Goal: Transaction & Acquisition: Purchase product/service

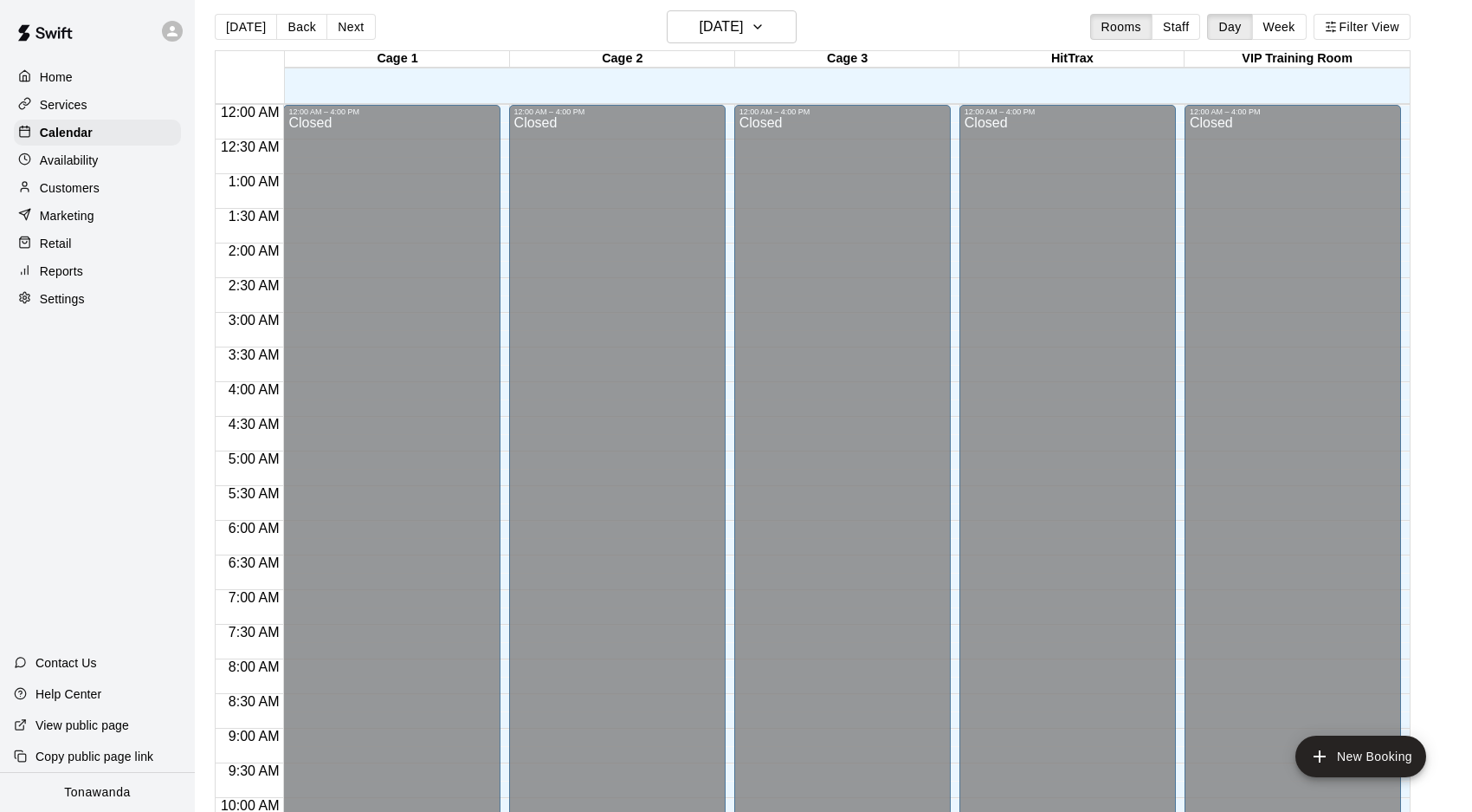
scroll to position [859, 0]
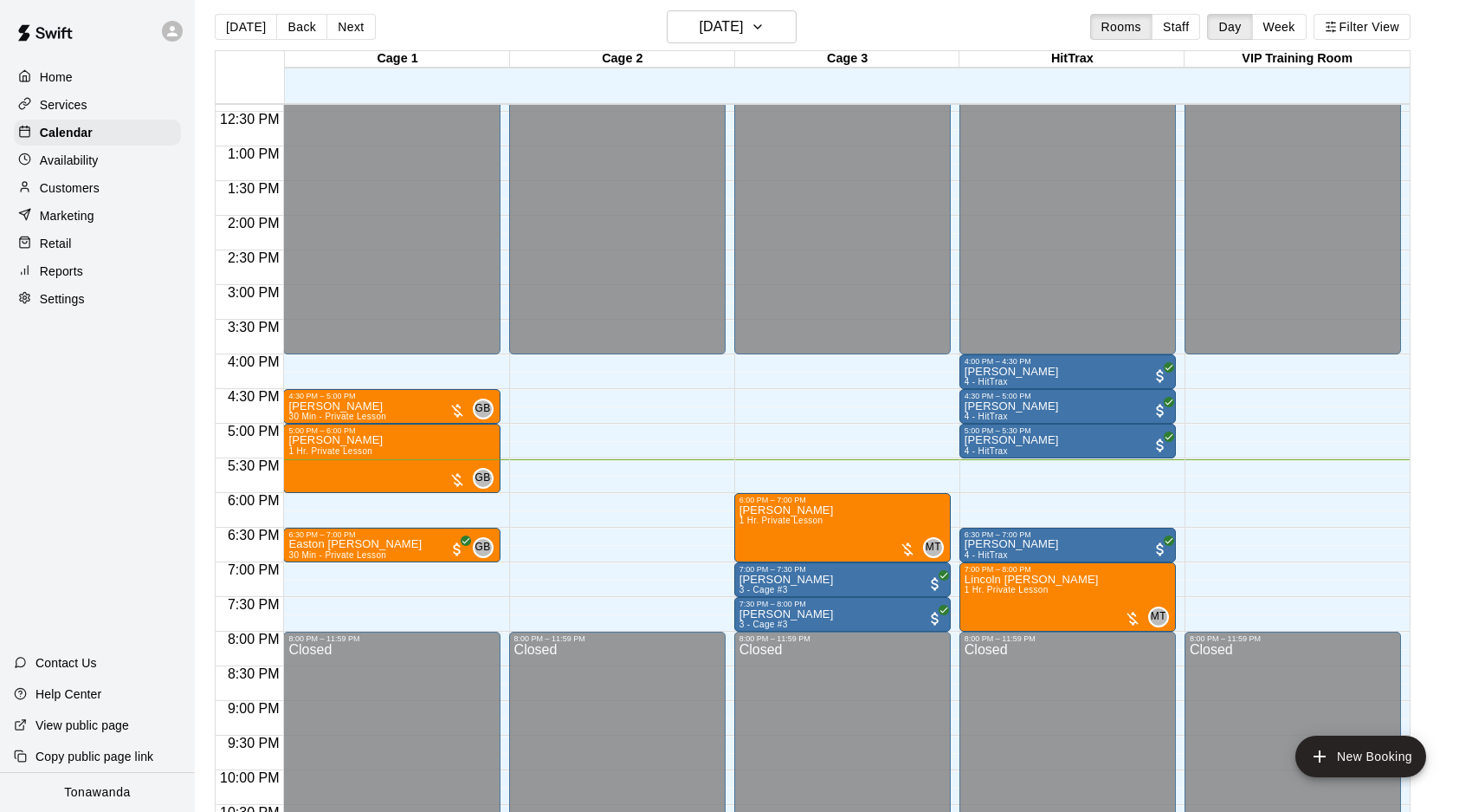
click at [89, 189] on p "Customers" at bounding box center [69, 188] width 60 height 18
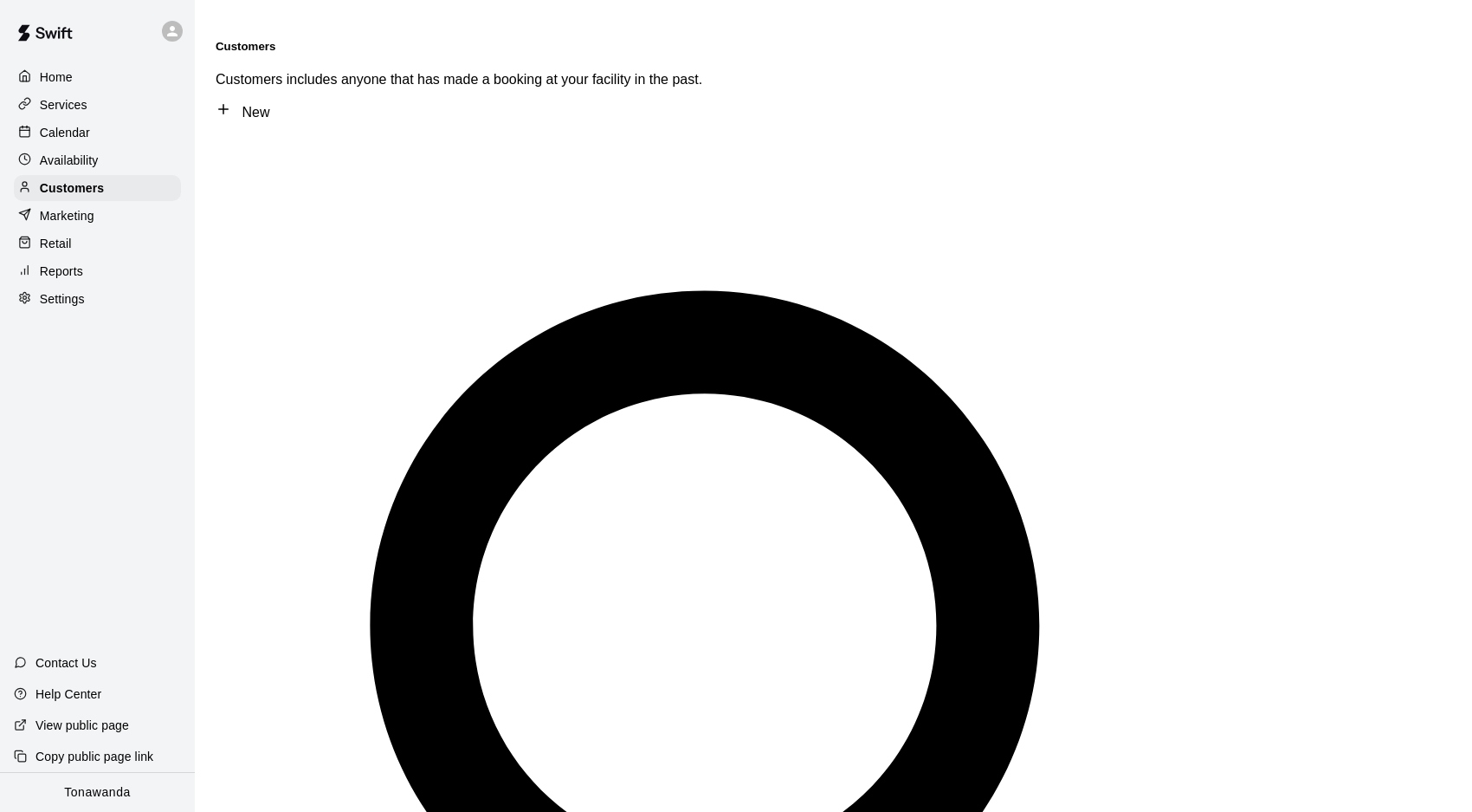
click at [70, 140] on p "Calendar" at bounding box center [64, 133] width 50 height 18
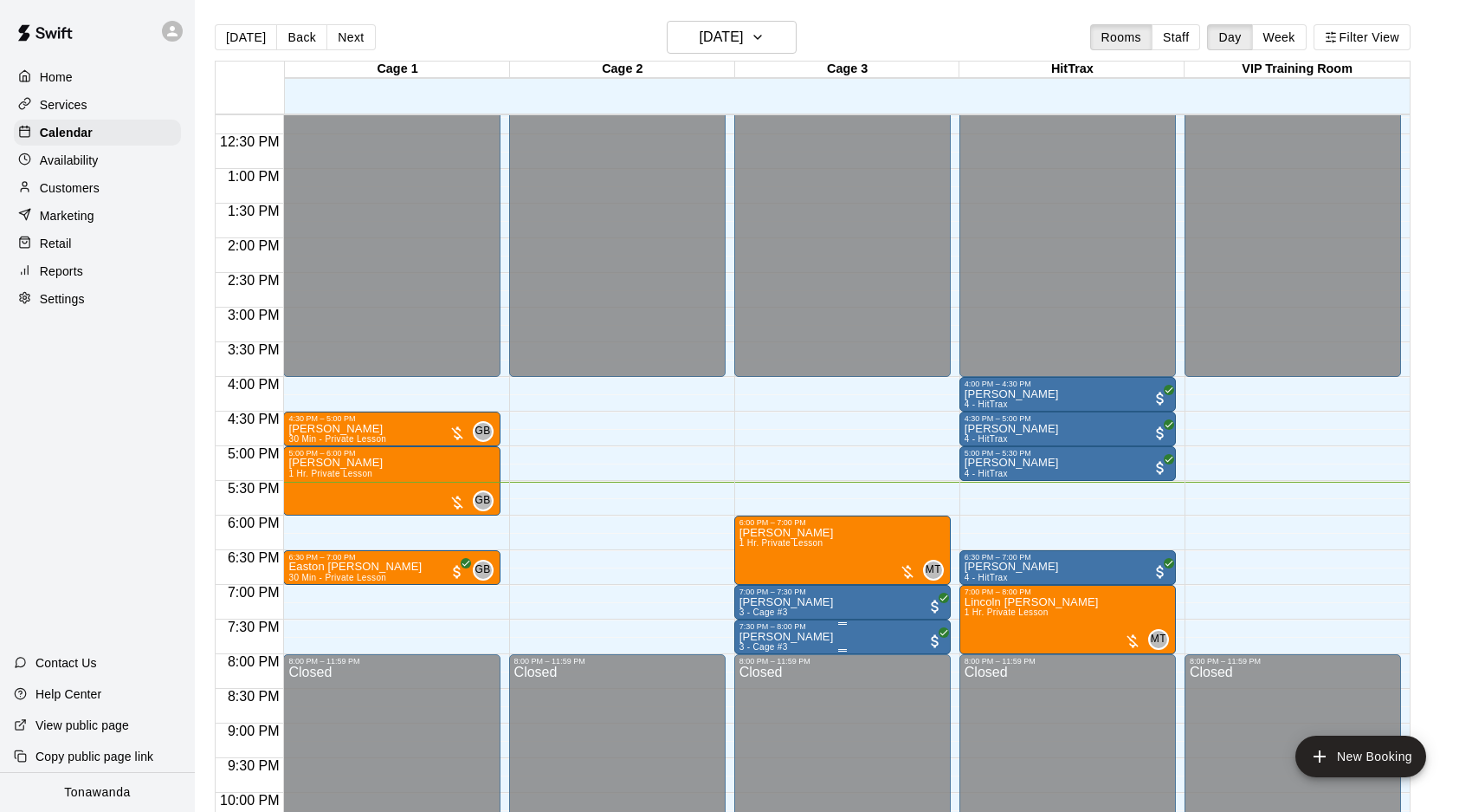
scroll to position [848, 0]
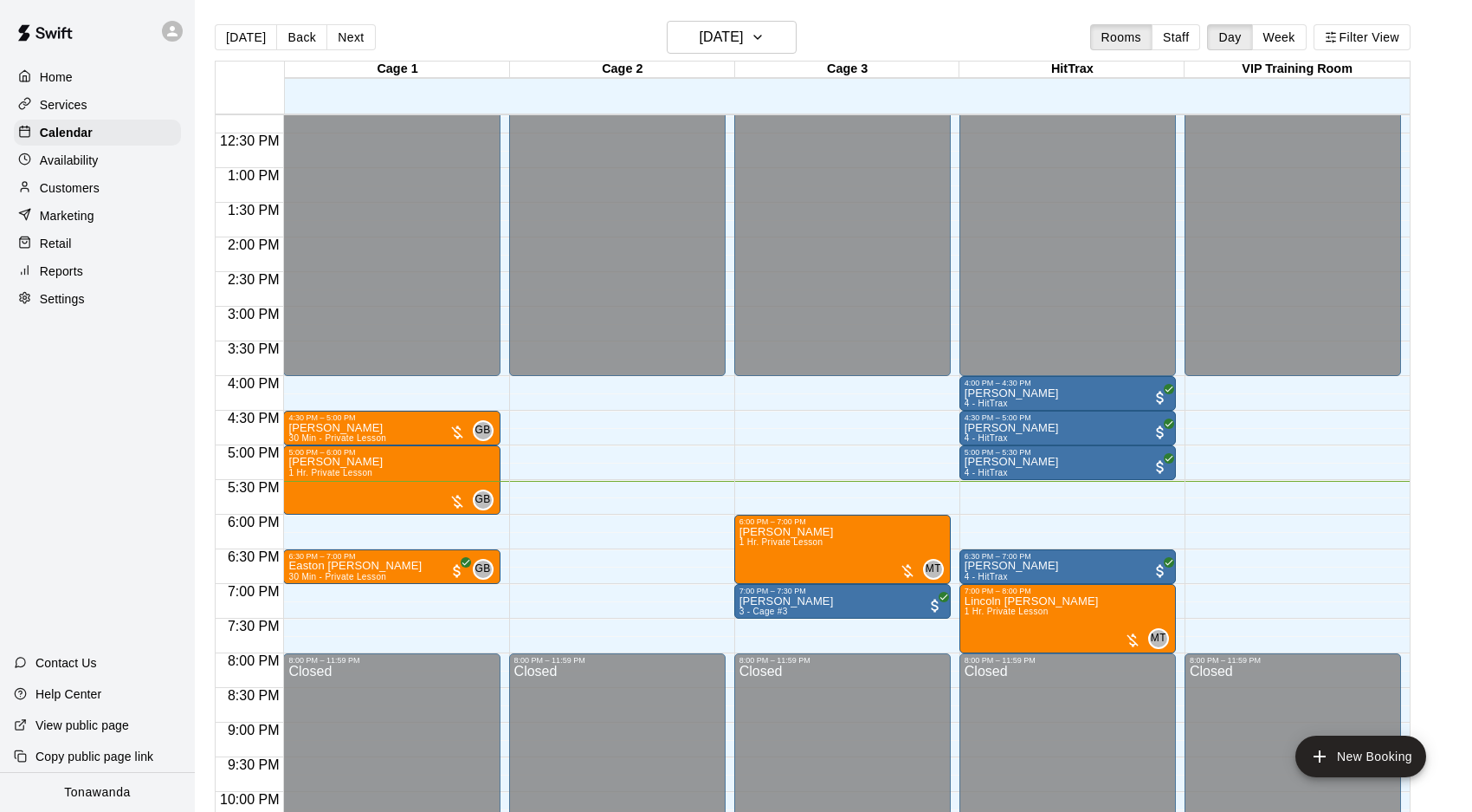
scroll to position [853, 0]
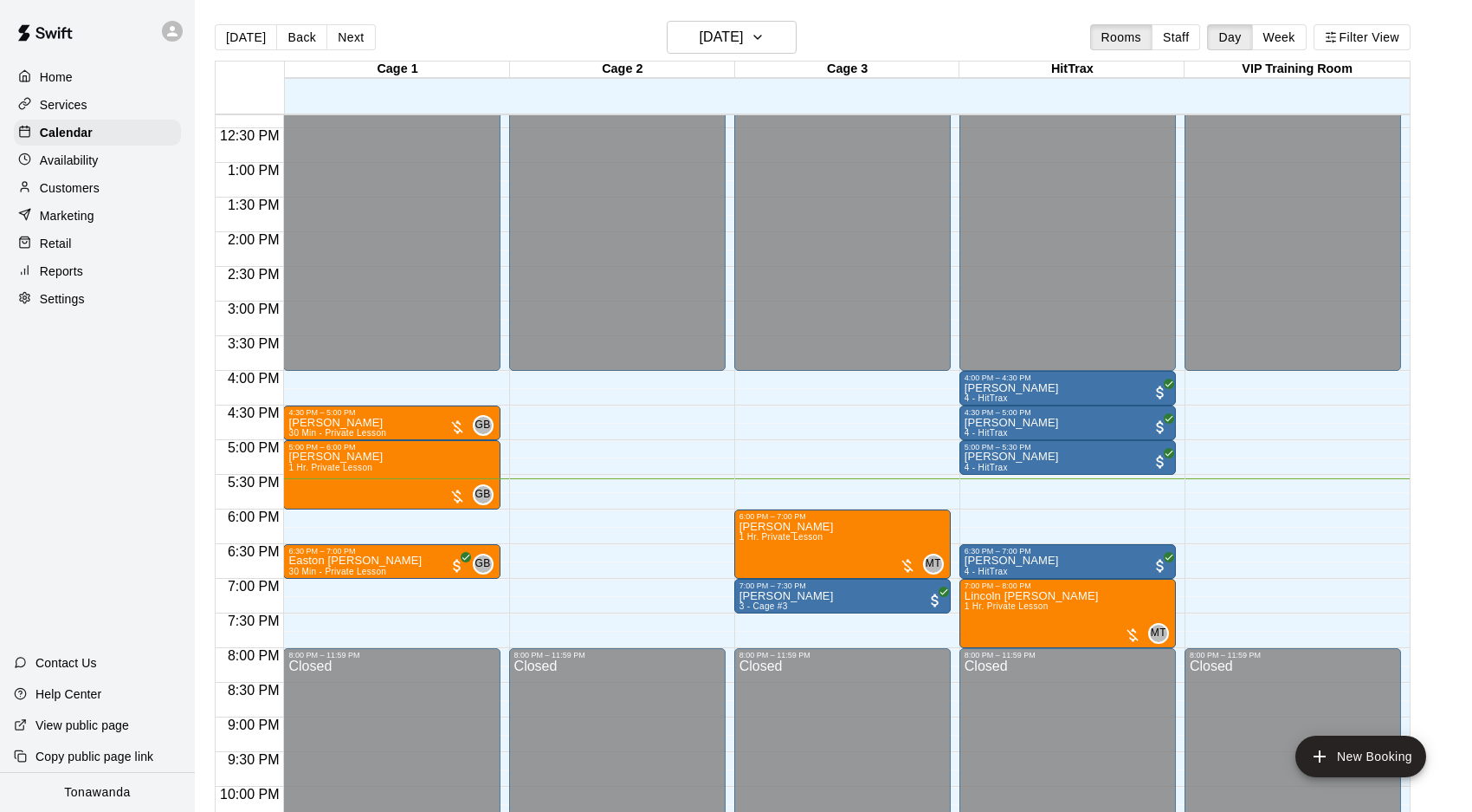
click at [174, 42] on div at bounding box center [177, 31] width 37 height 35
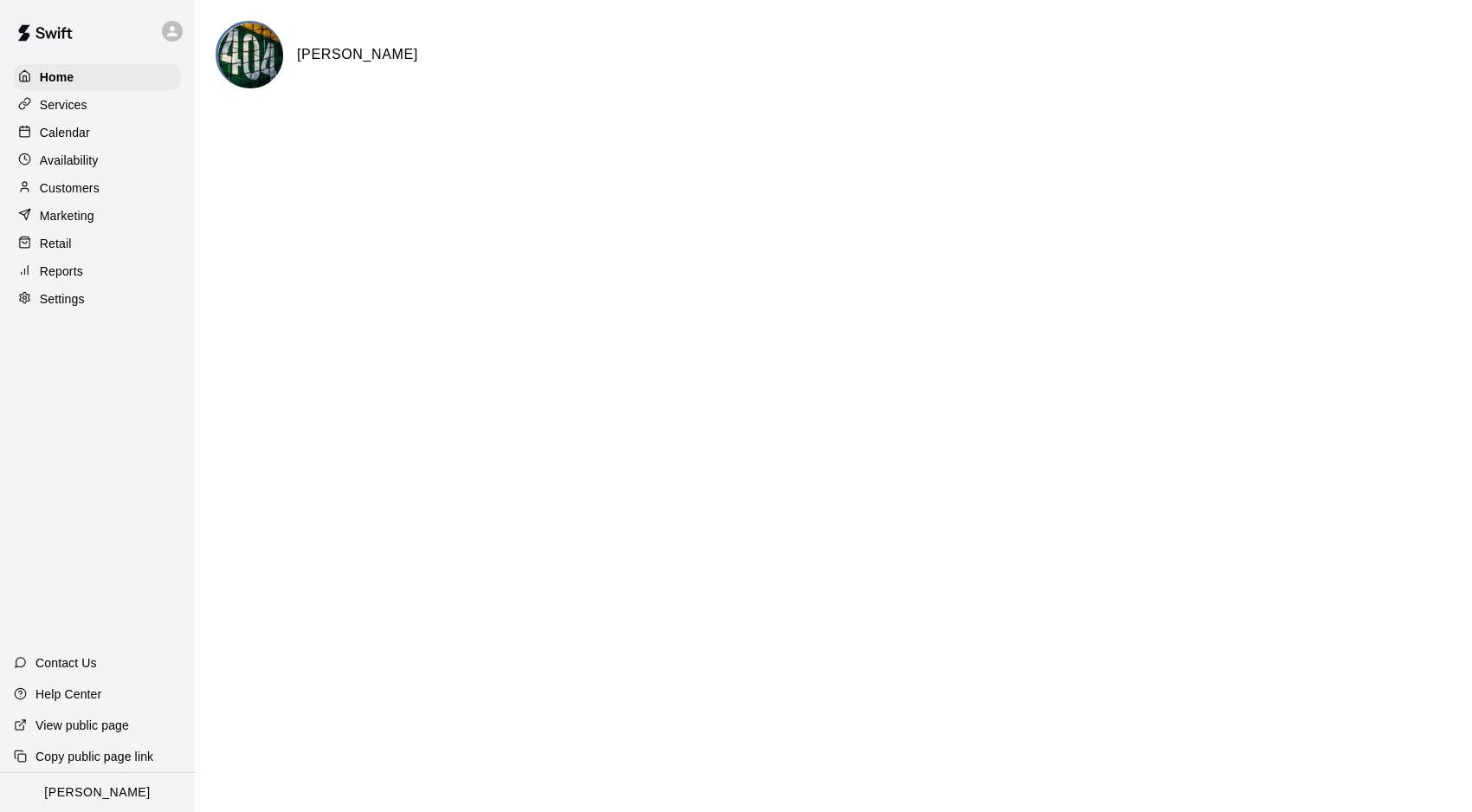
click at [106, 135] on div "Calendar" at bounding box center [97, 132] width 167 height 26
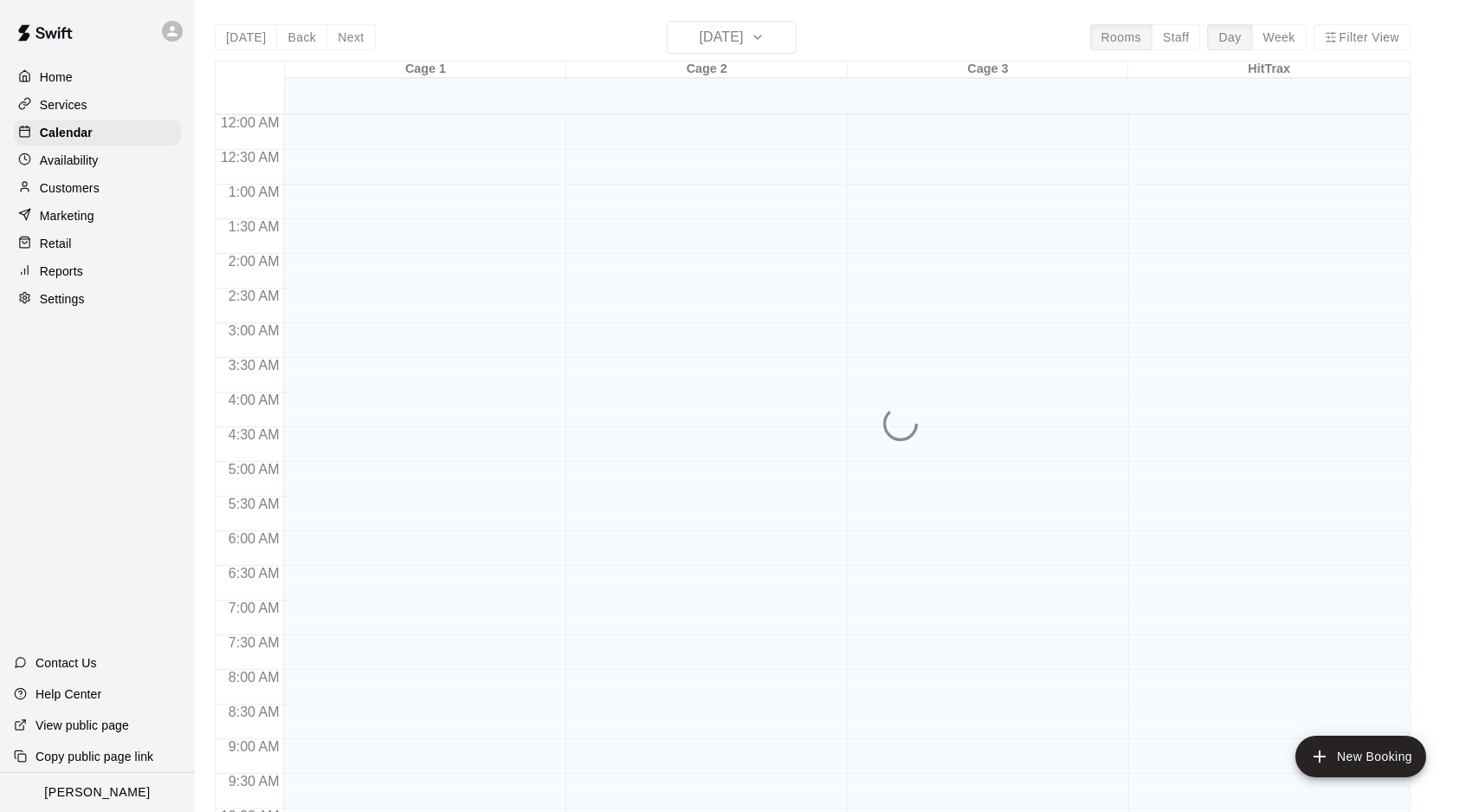
scroll to position [896, 0]
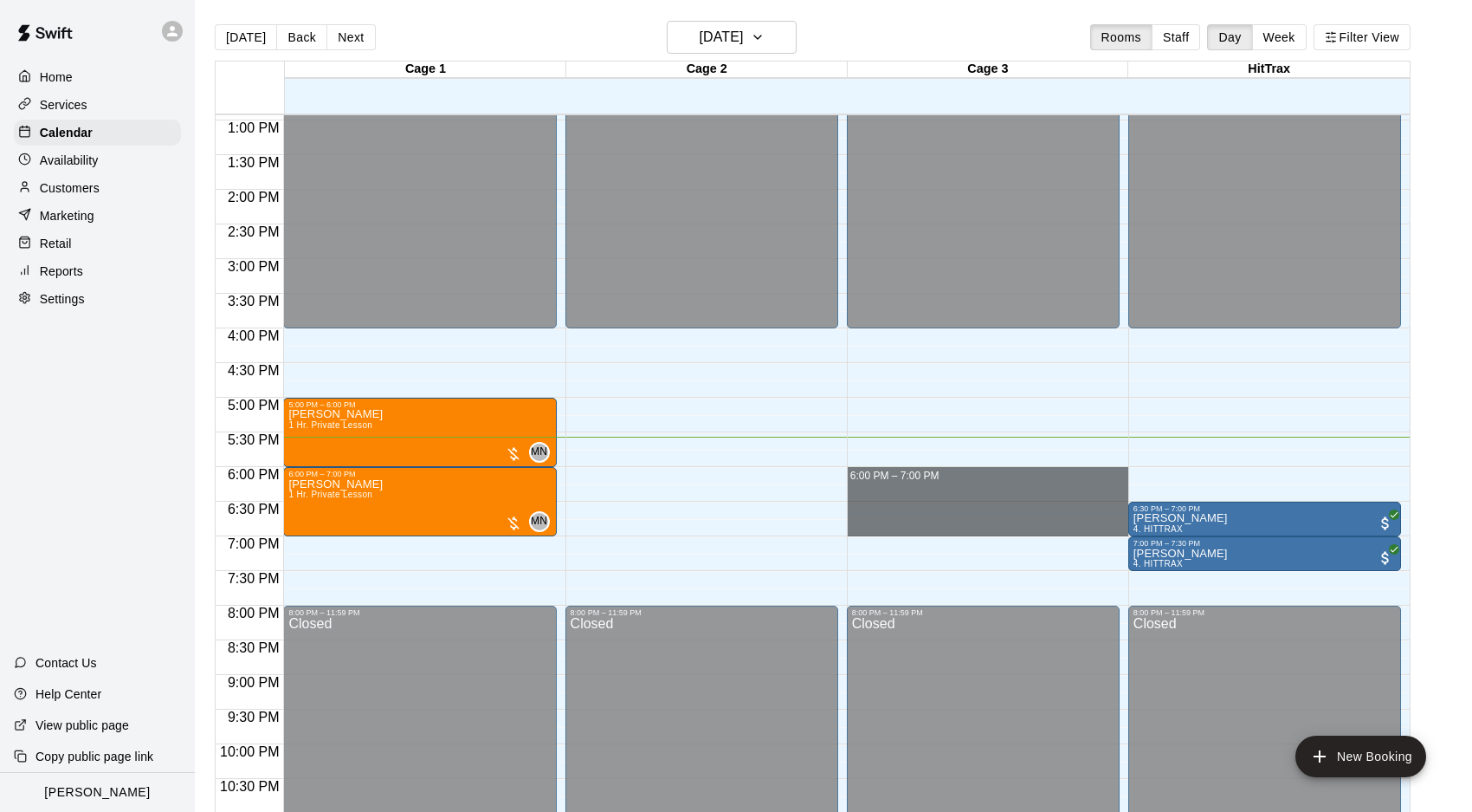
drag, startPoint x: 859, startPoint y: 469, endPoint x: 867, endPoint y: 521, distance: 52.6
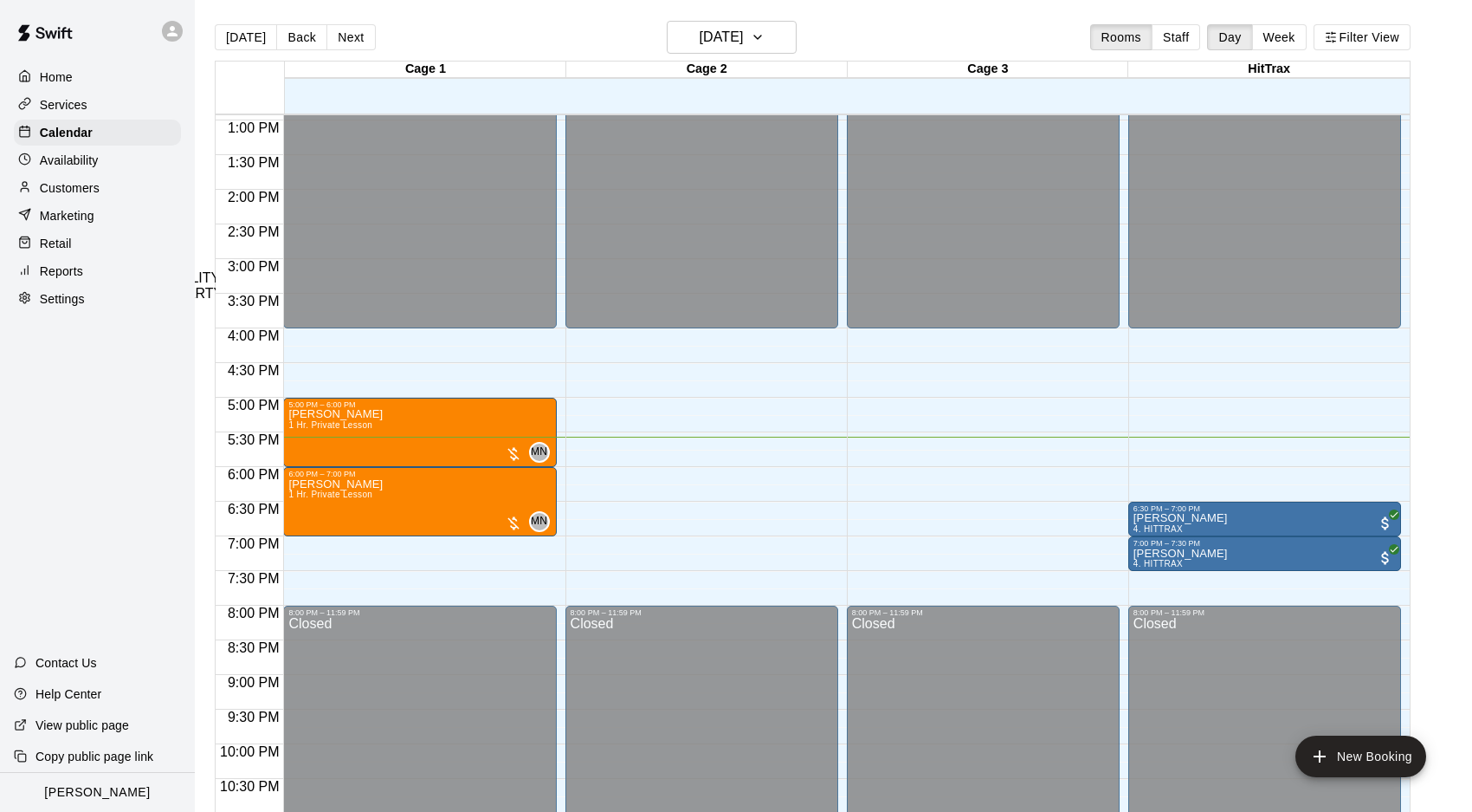
click at [499, 255] on li "3. CAGE #3" at bounding box center [294, 247] width 408 height 16
type input "**********"
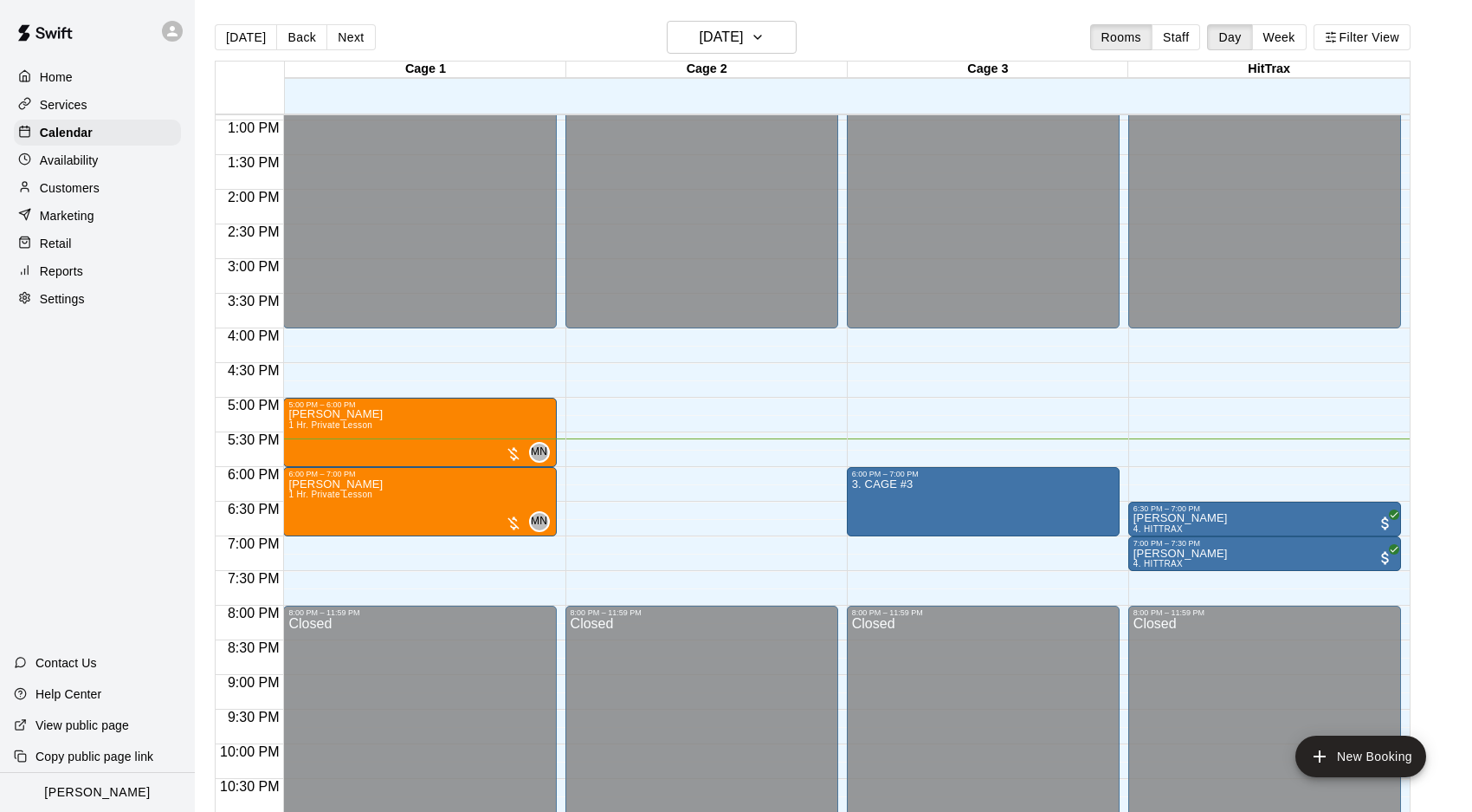
click at [180, 36] on icon at bounding box center [173, 32] width 16 height 16
click at [168, 37] on icon at bounding box center [173, 32] width 16 height 16
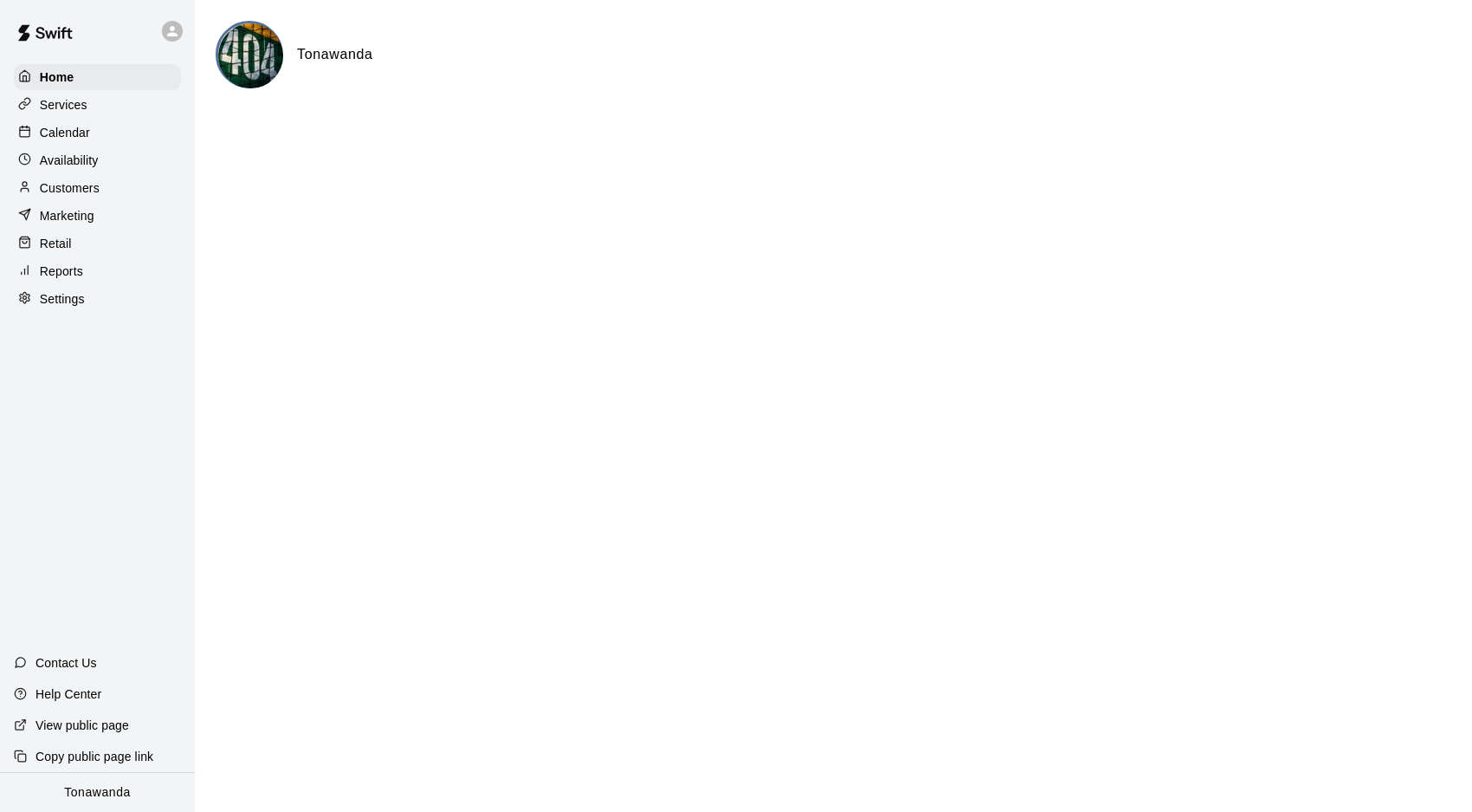
click at [100, 139] on div "Calendar" at bounding box center [97, 132] width 167 height 26
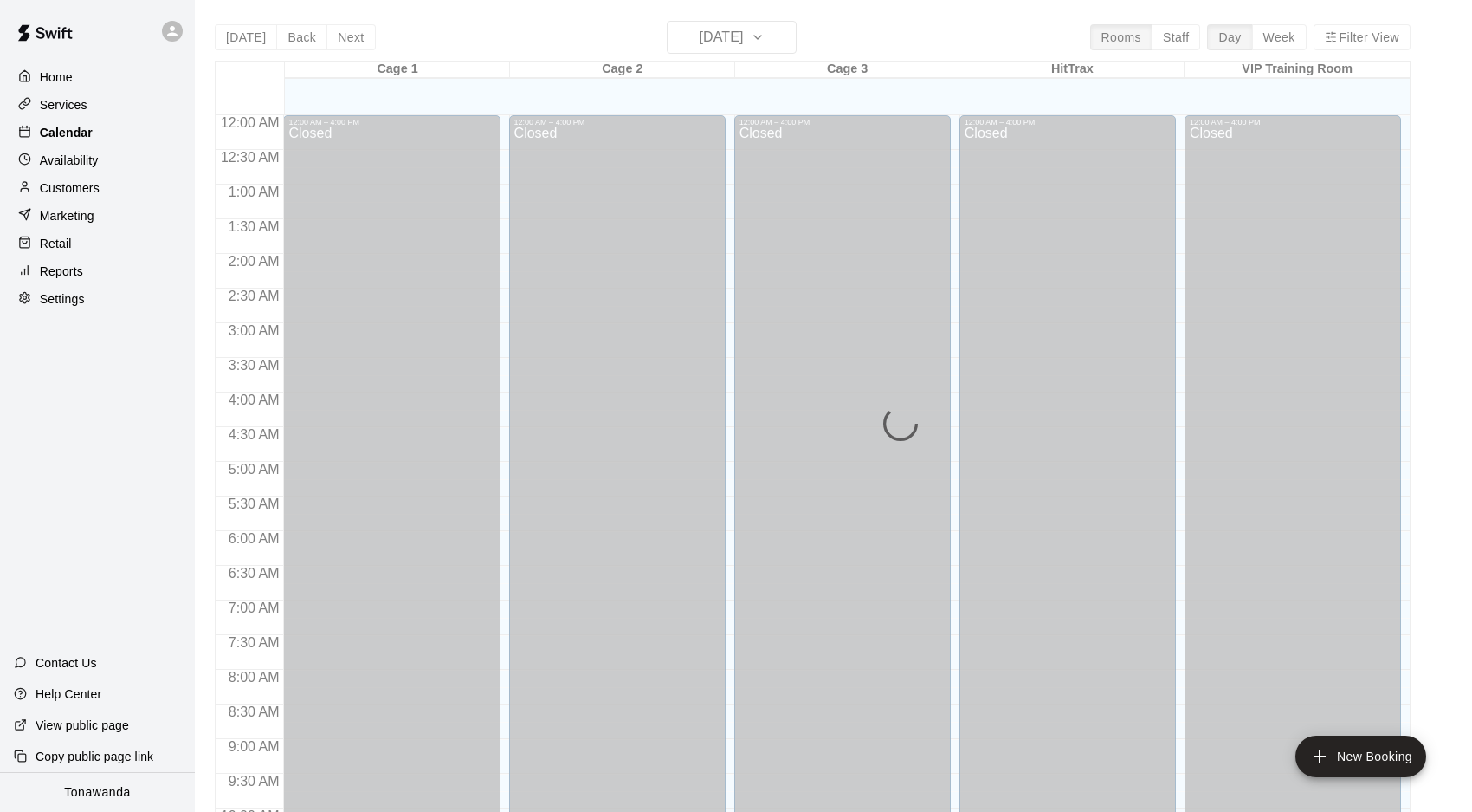
scroll to position [896, 0]
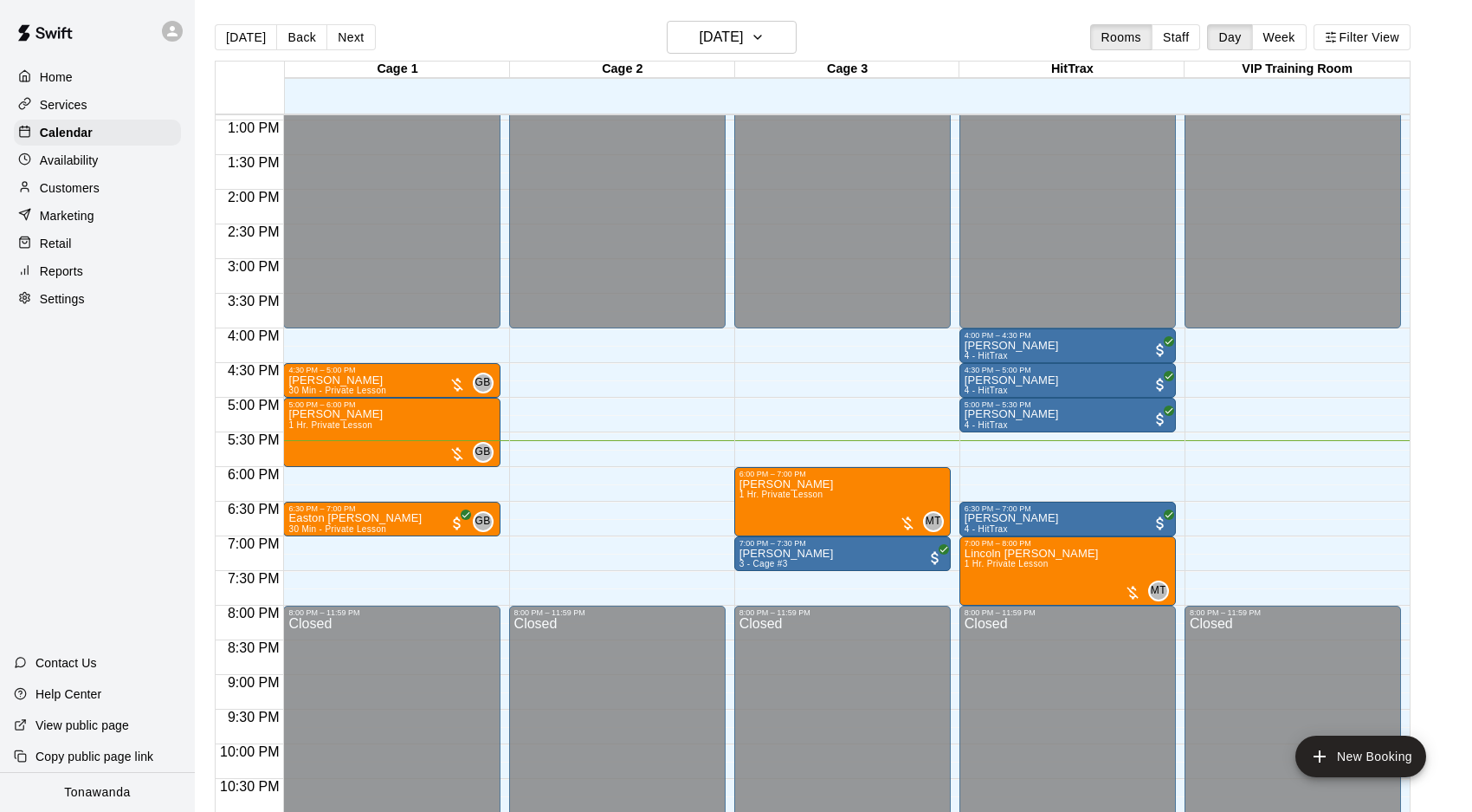
click at [346, 39] on button "Next" at bounding box center [350, 37] width 48 height 26
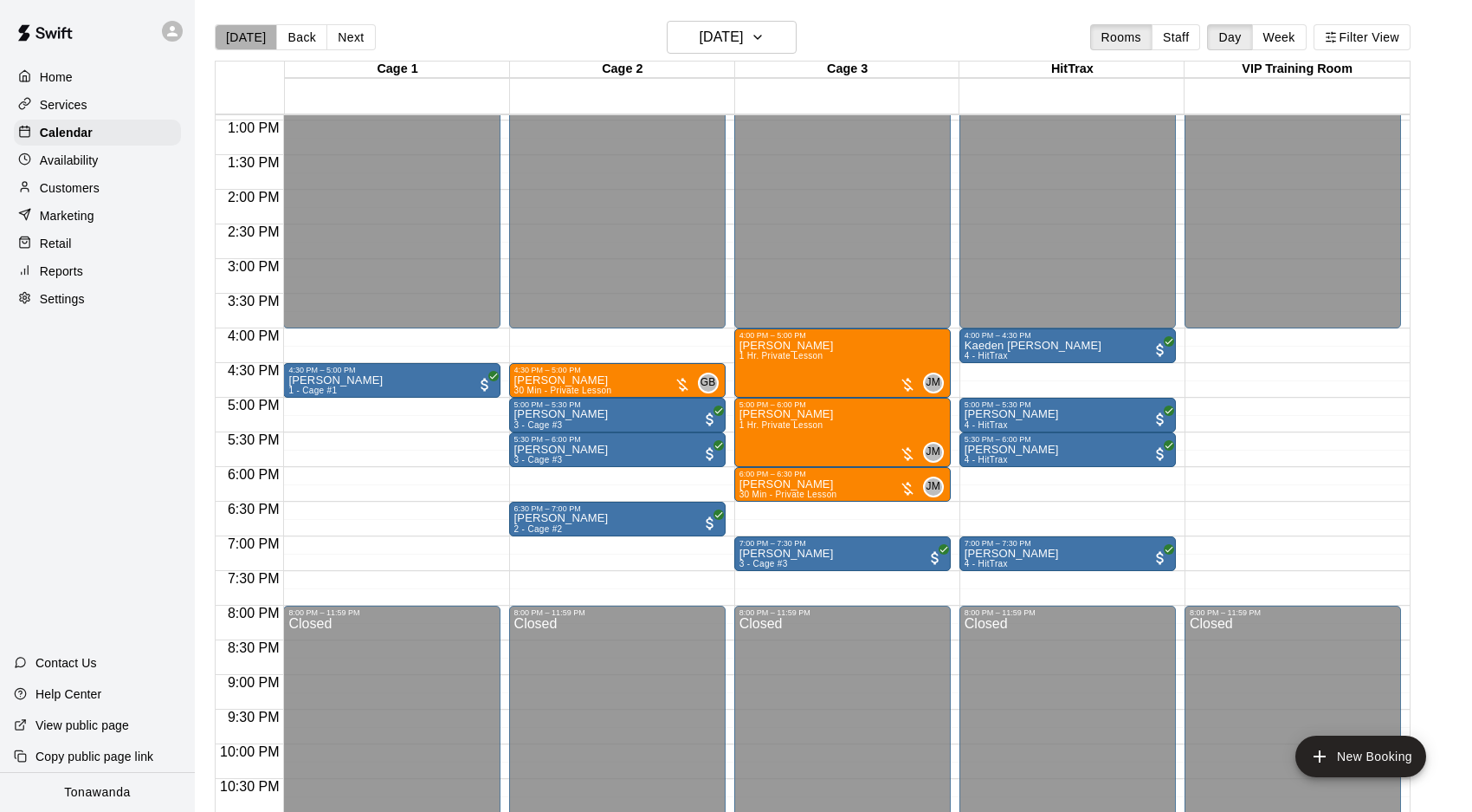
click at [252, 32] on button "[DATE]" at bounding box center [246, 37] width 62 height 26
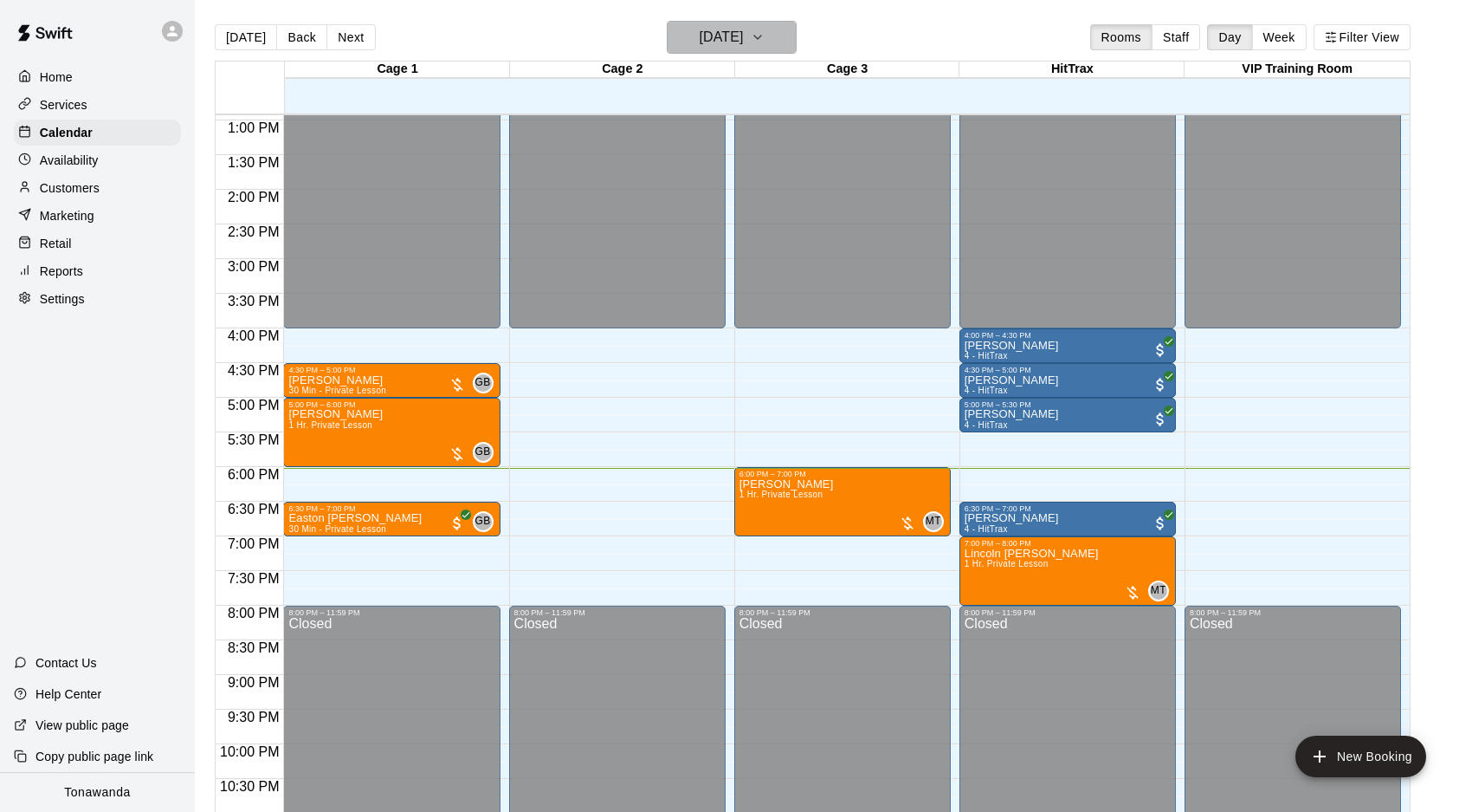
click at [743, 48] on h6 "[DATE]" at bounding box center [720, 37] width 44 height 25
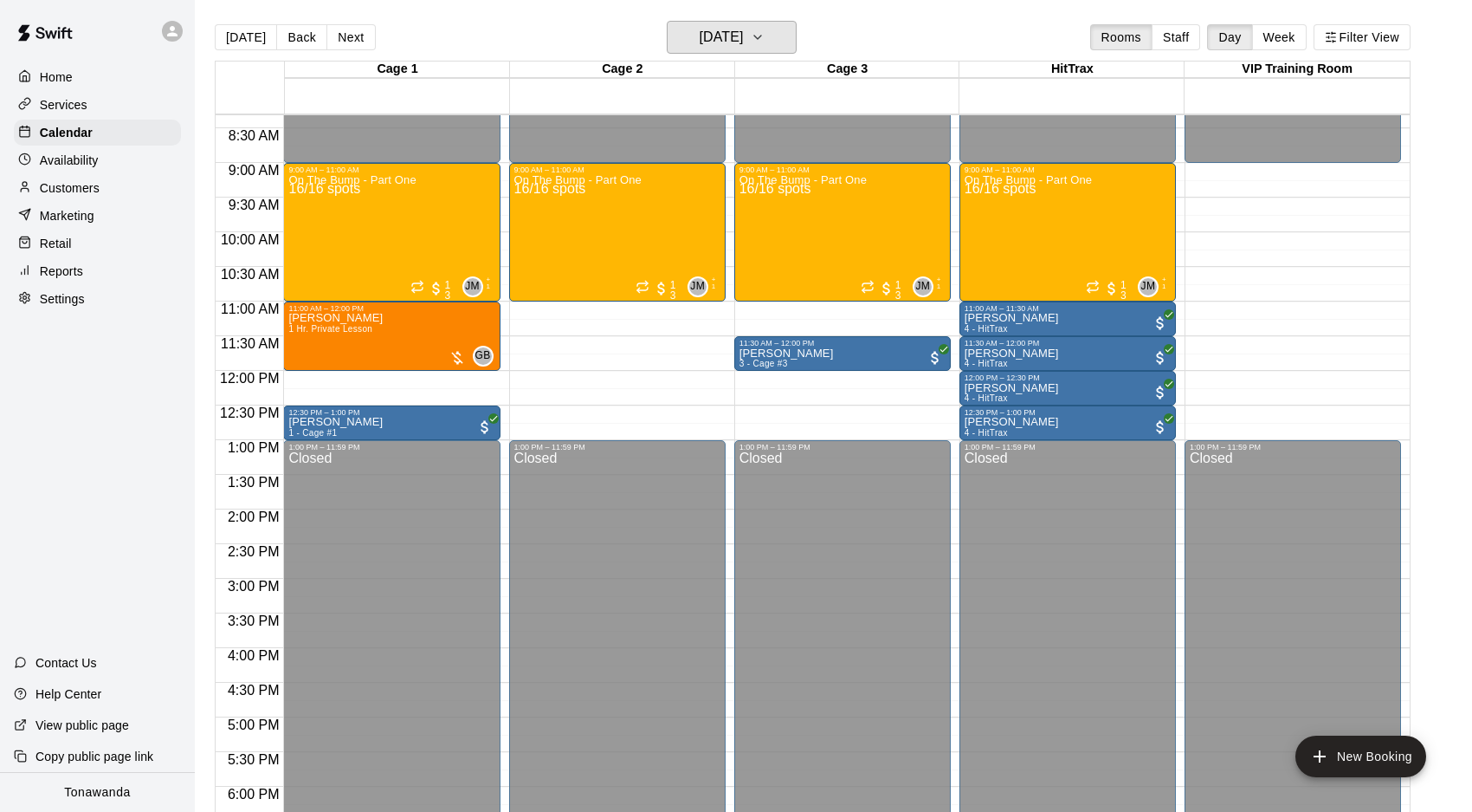
scroll to position [574, 0]
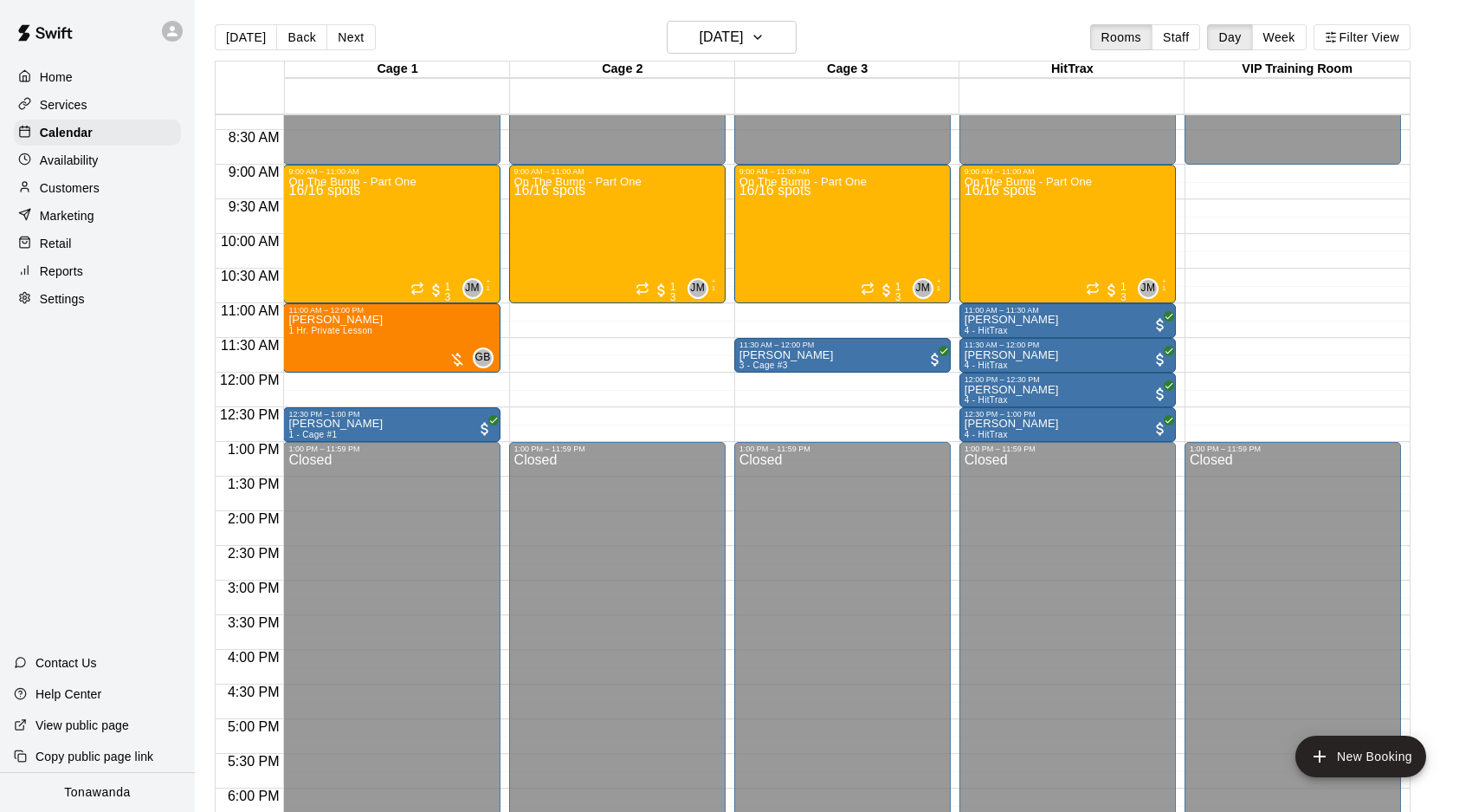
click at [111, 167] on div "Availability" at bounding box center [97, 160] width 167 height 26
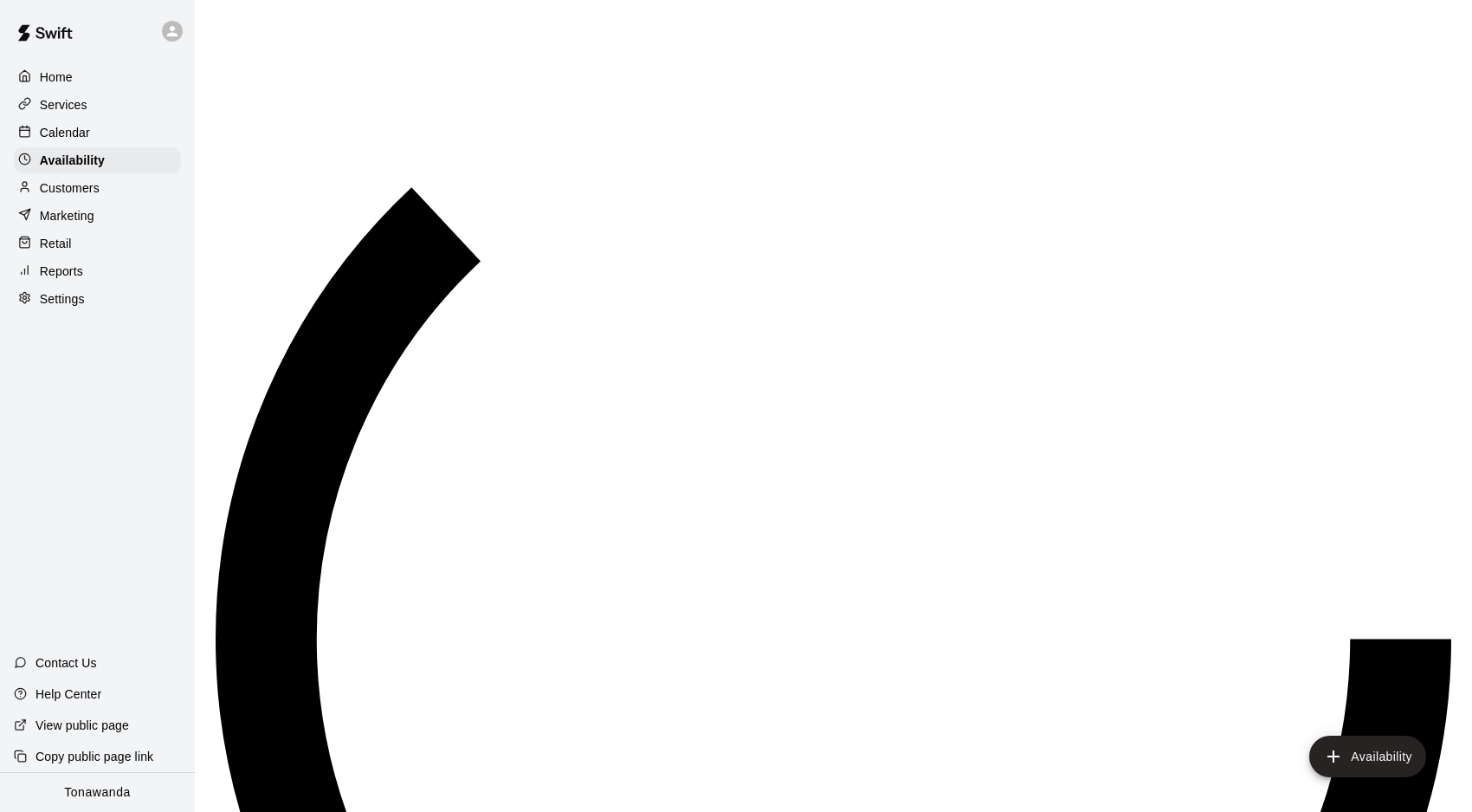
scroll to position [947, 0]
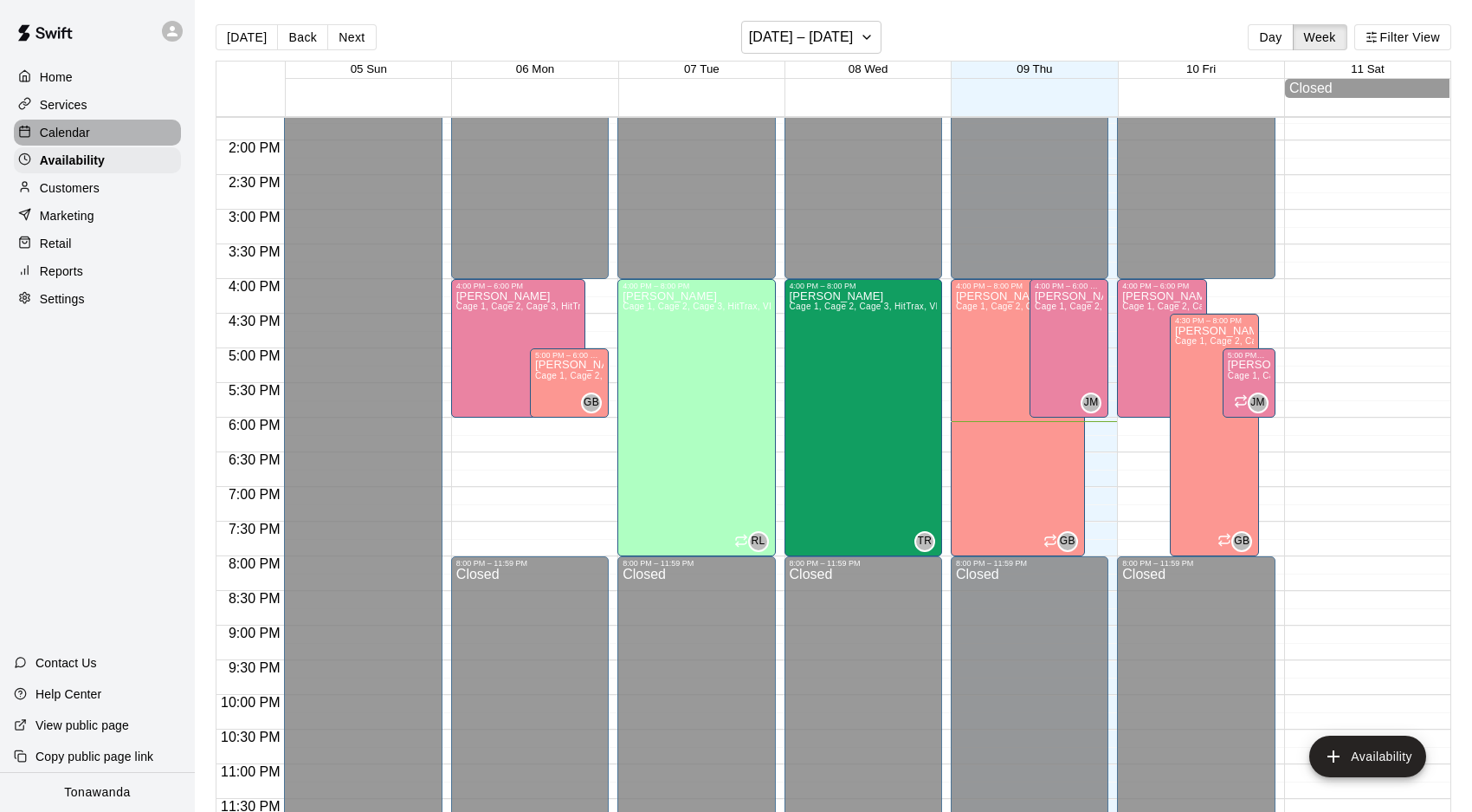
click at [82, 126] on p "Calendar" at bounding box center [64, 133] width 50 height 18
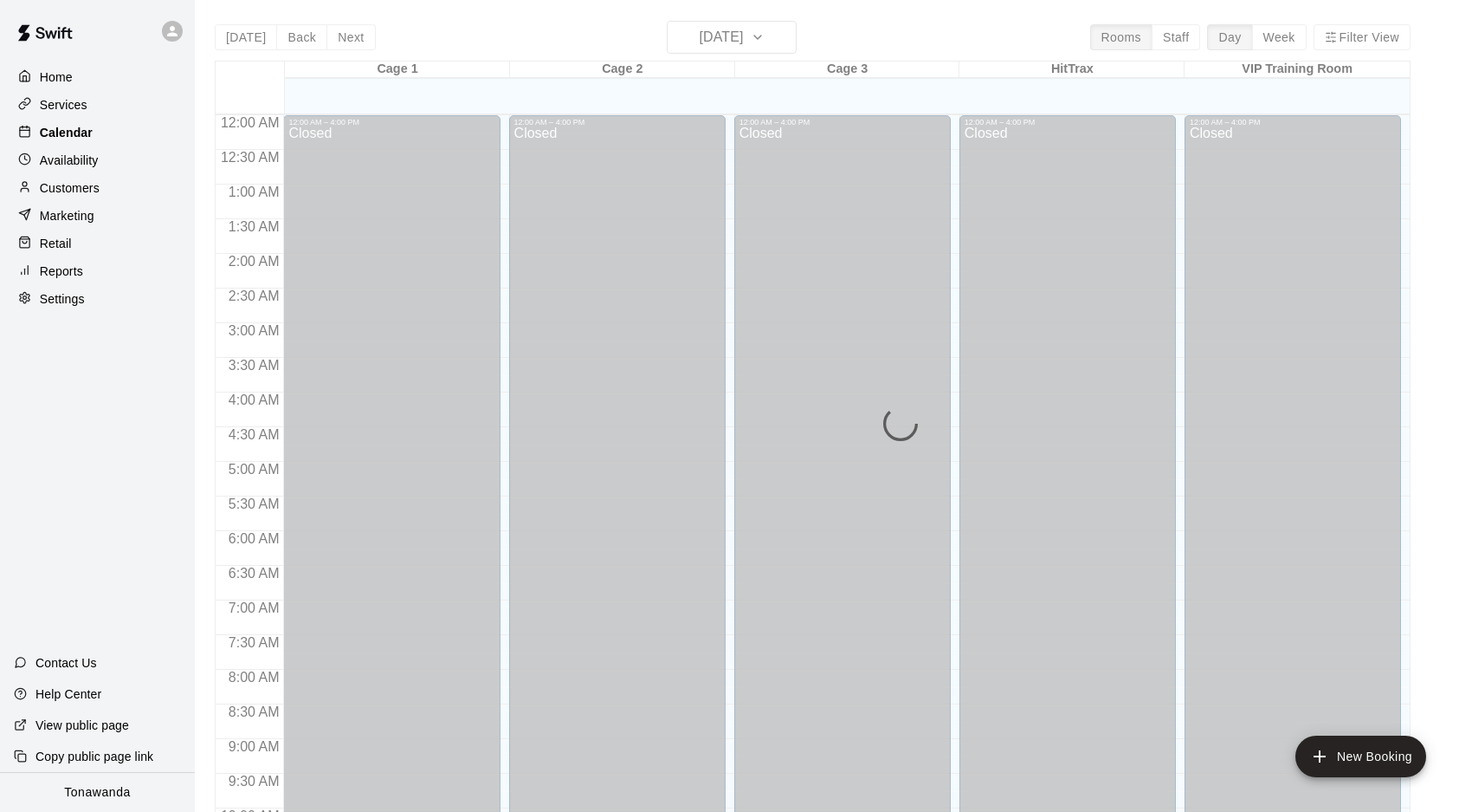
scroll to position [896, 0]
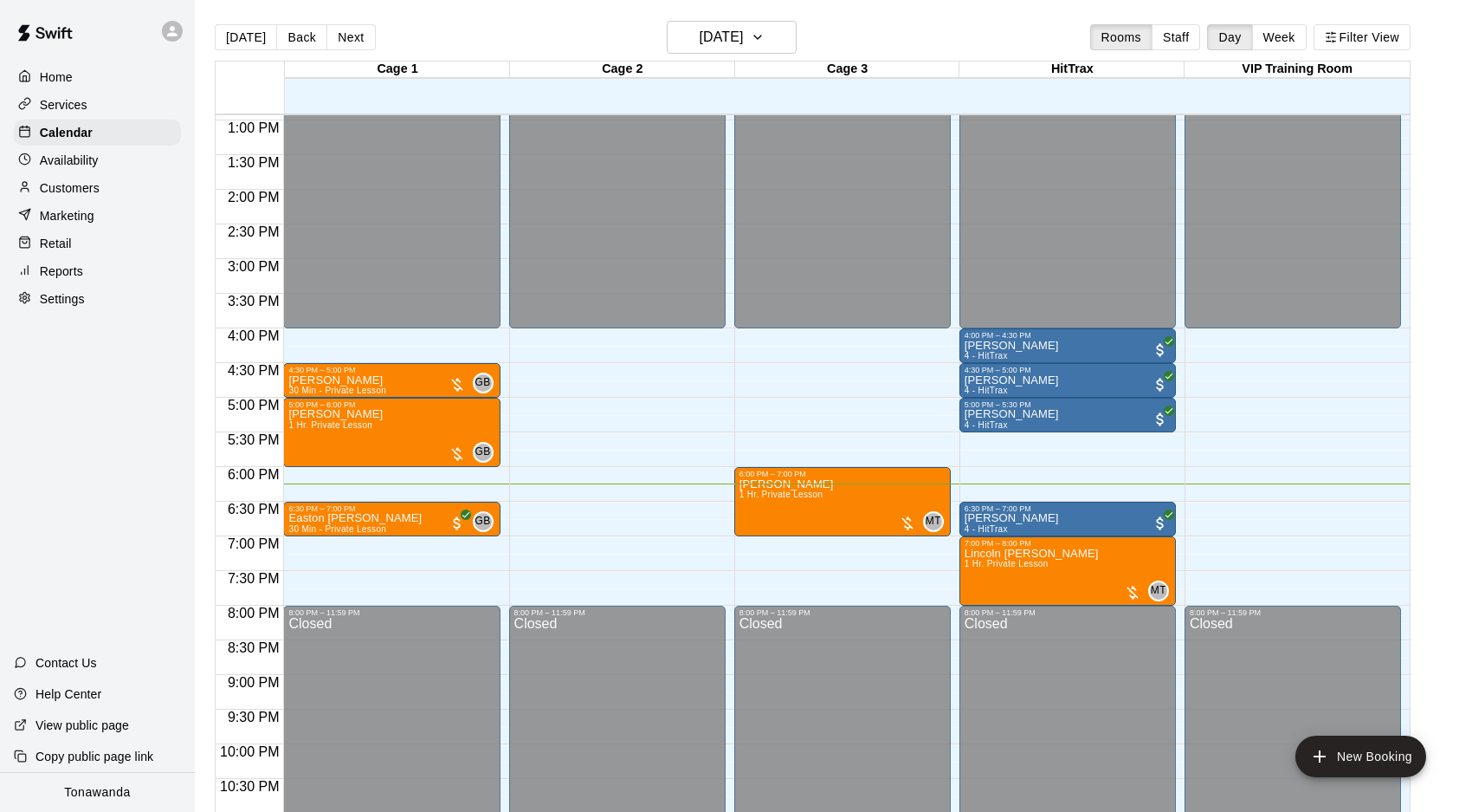
click at [94, 243] on div "Retail" at bounding box center [97, 244] width 167 height 26
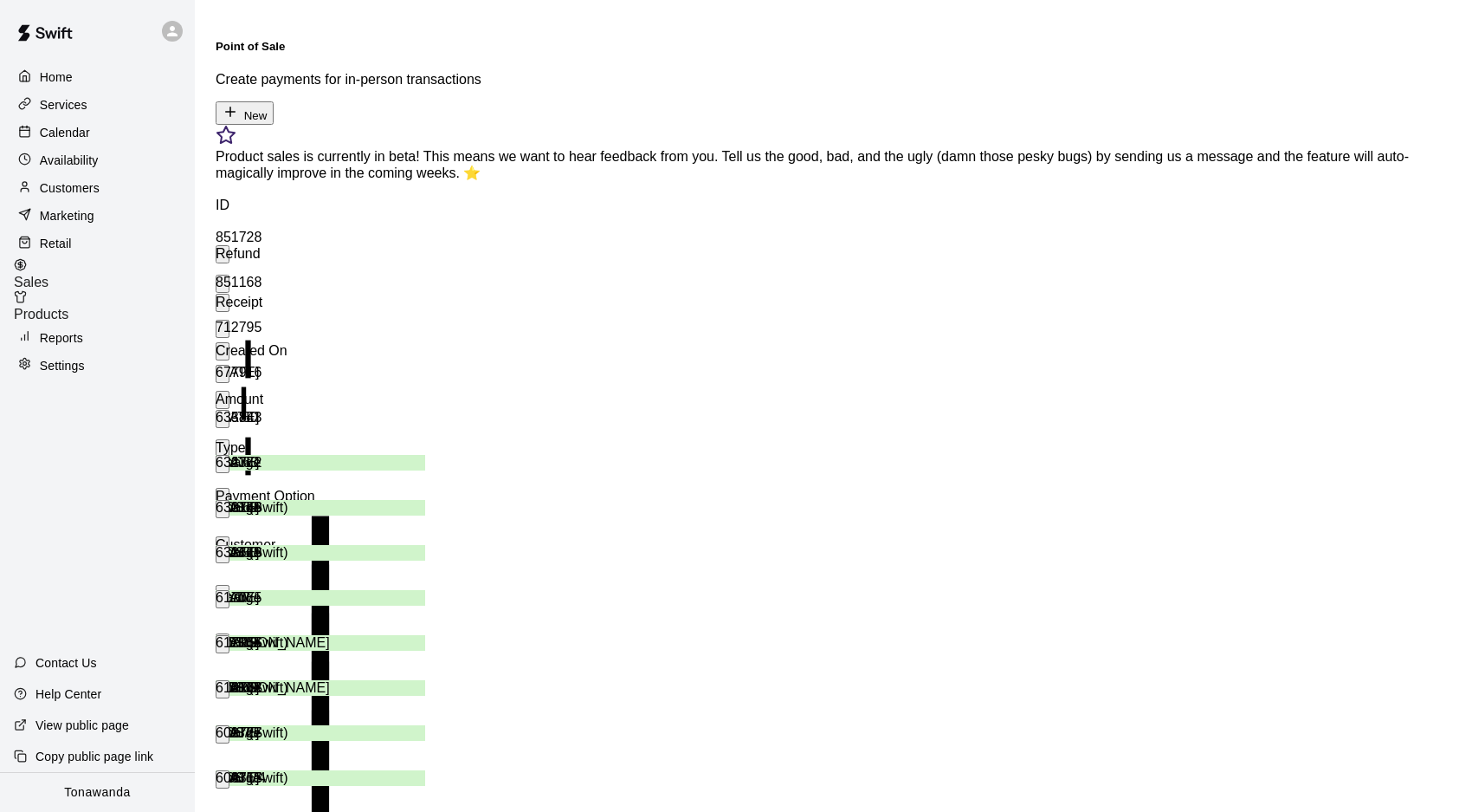
click at [102, 182] on div "Customers" at bounding box center [97, 187] width 167 height 26
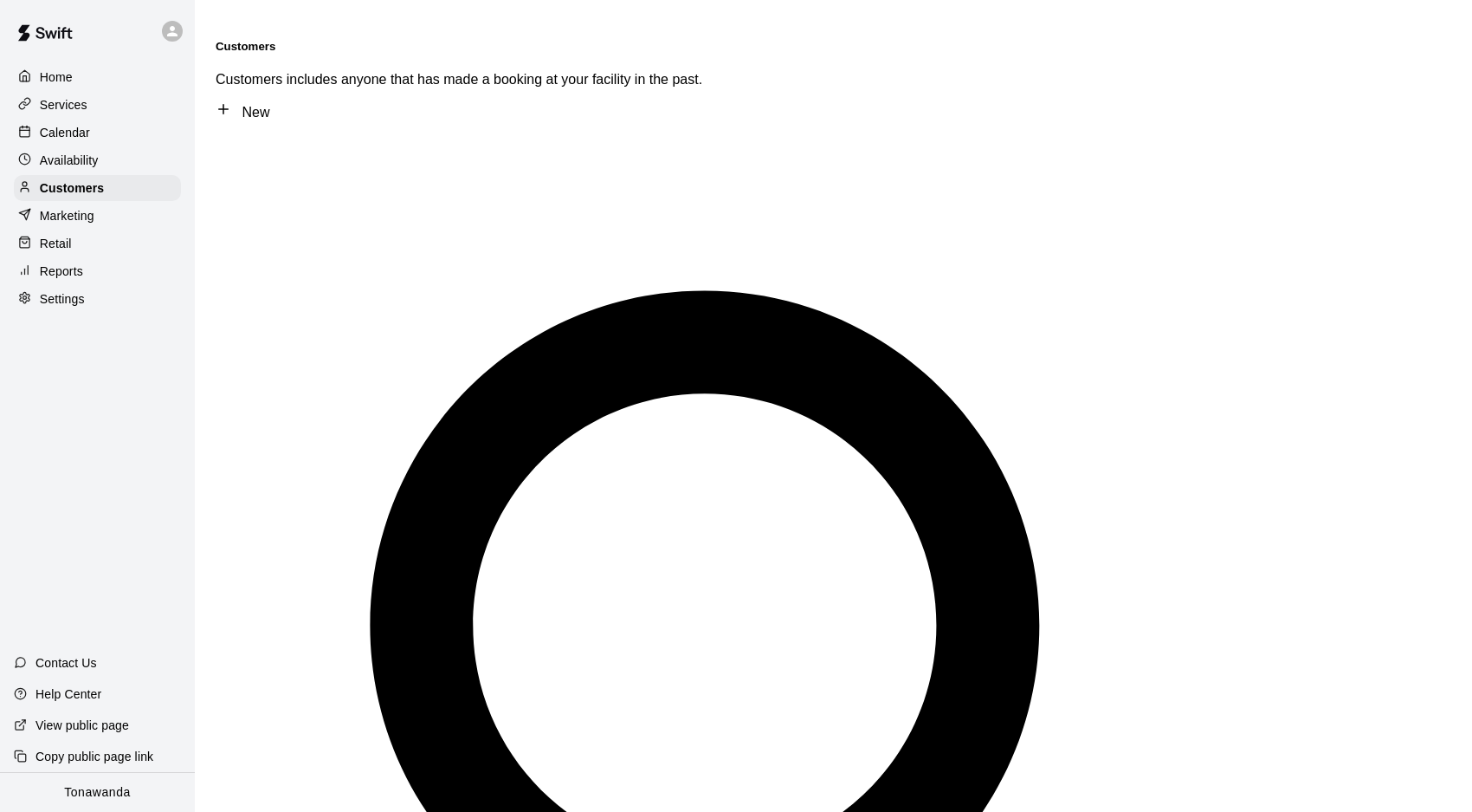
type input "*"
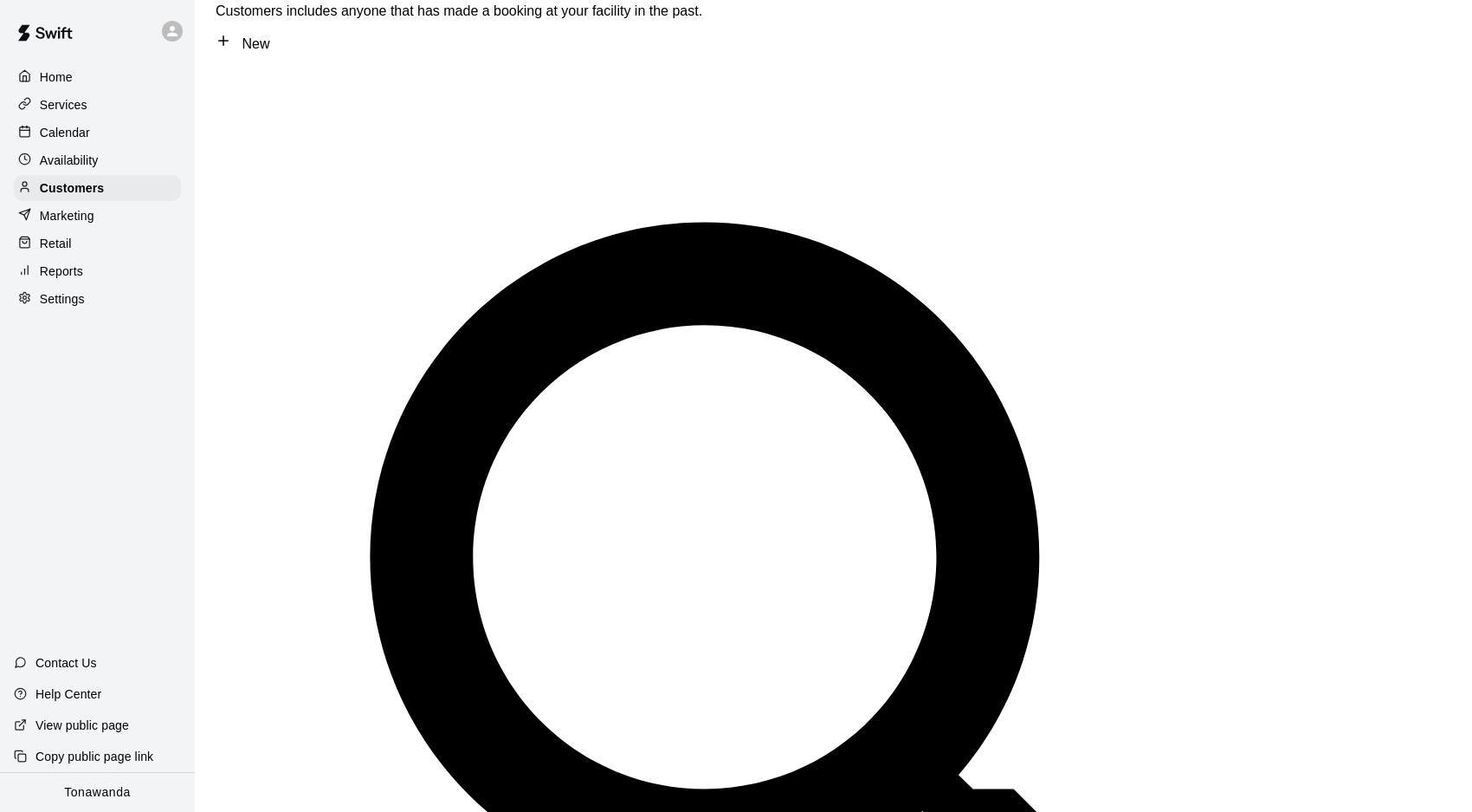
scroll to position [72, 0]
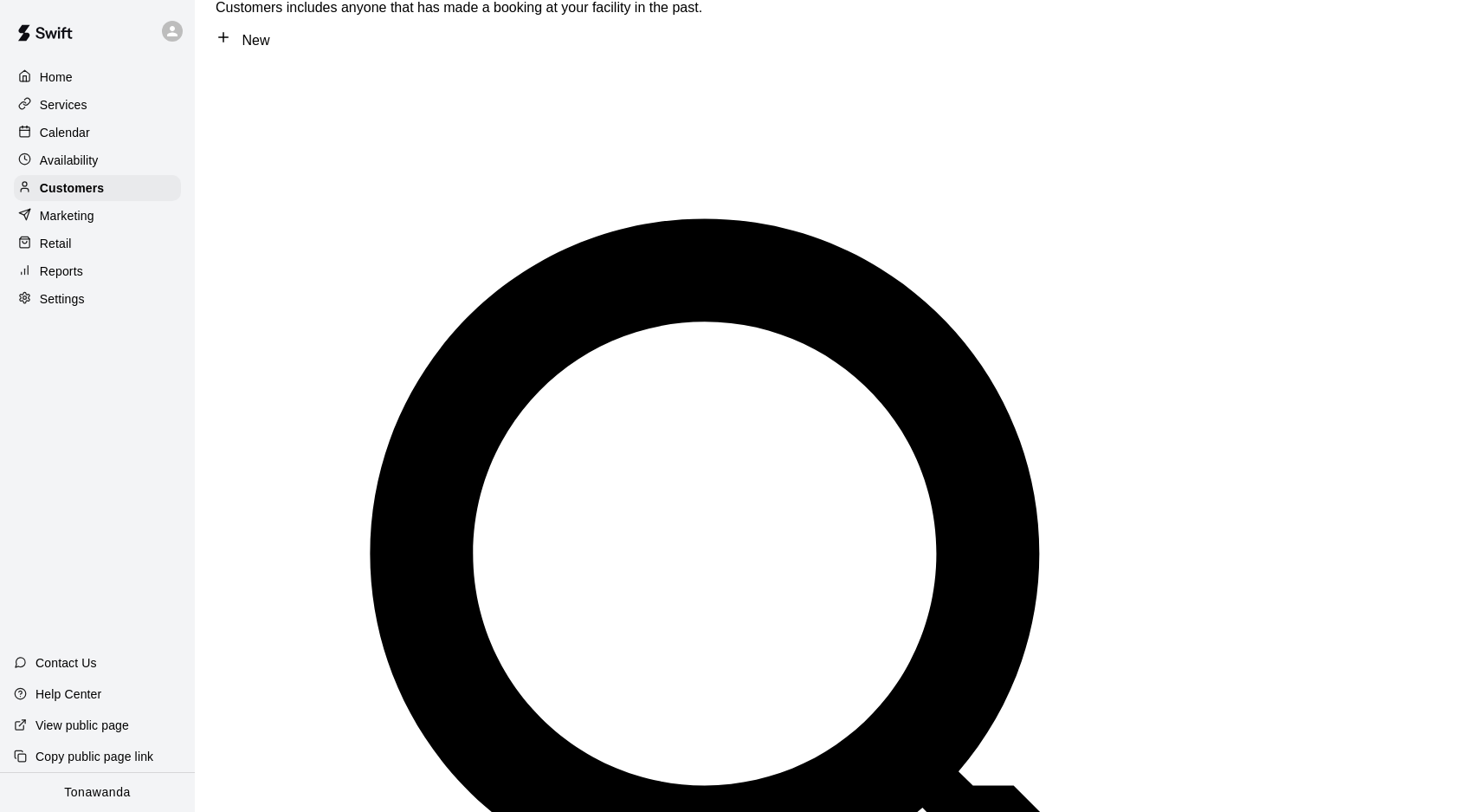
drag, startPoint x: 99, startPoint y: 231, endPoint x: 135, endPoint y: 225, distance: 36.5
click at [100, 231] on div "Retail" at bounding box center [97, 244] width 167 height 26
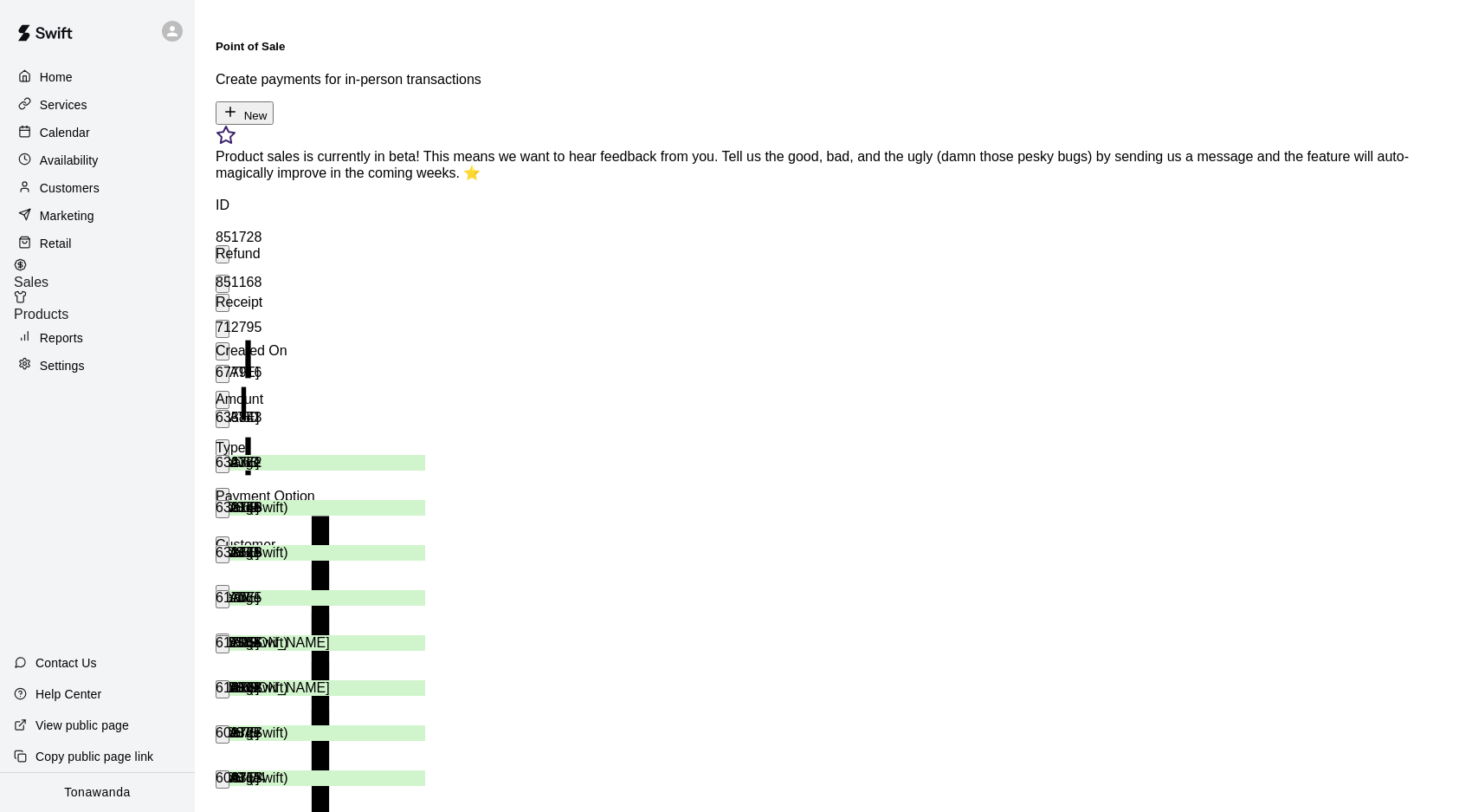
click at [273, 102] on button "New" at bounding box center [245, 113] width 58 height 24
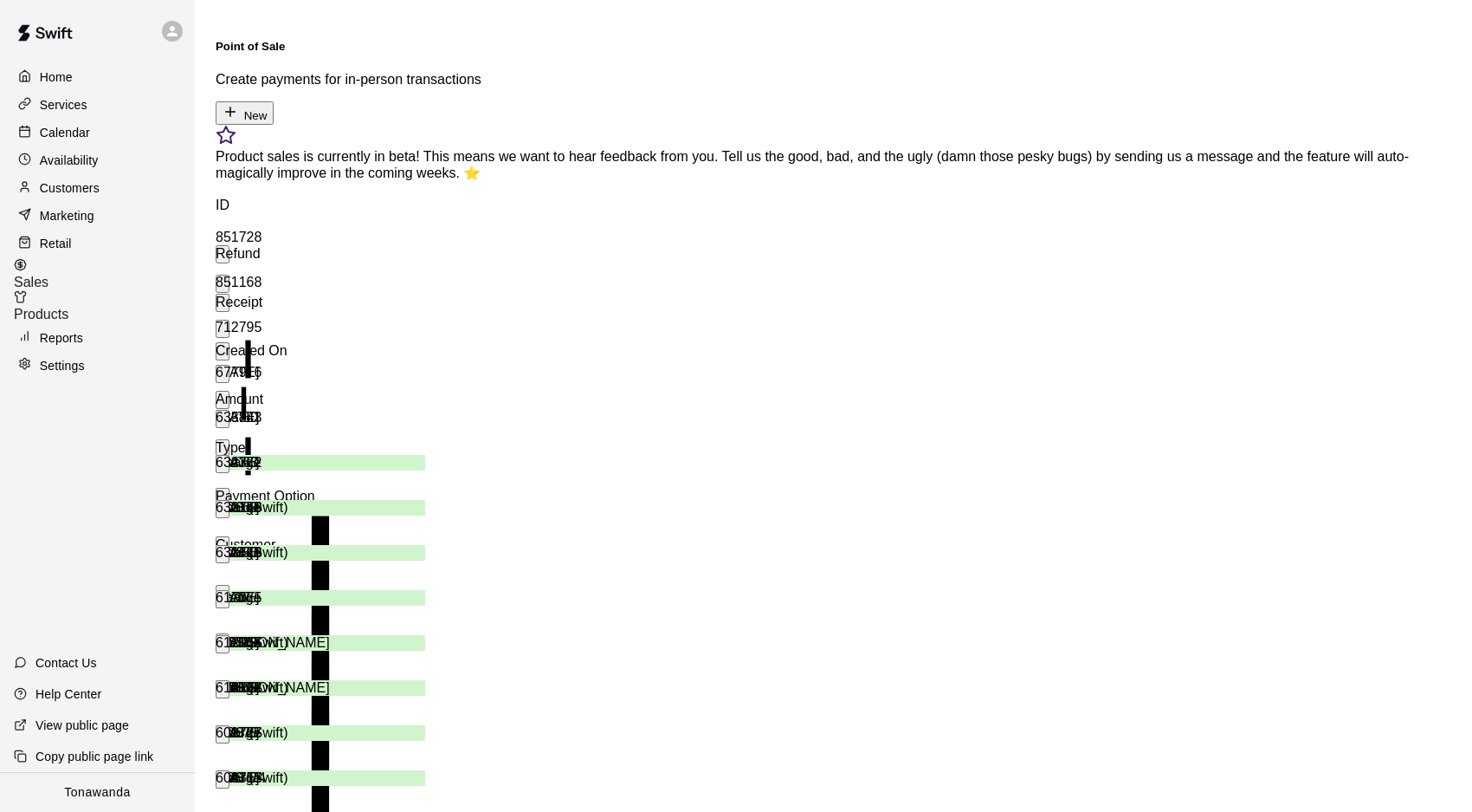
click at [93, 133] on div "Calendar" at bounding box center [97, 132] width 167 height 26
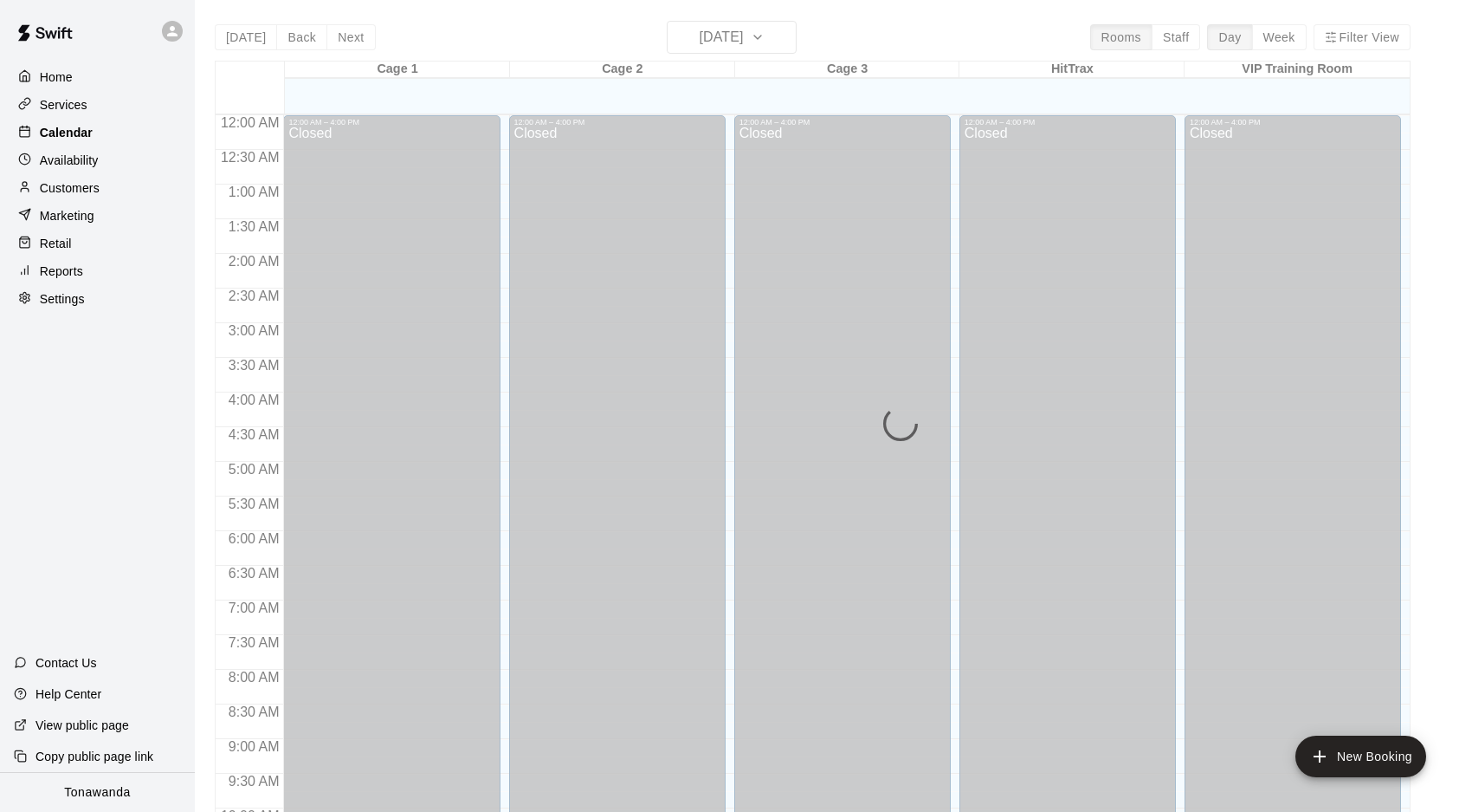
scroll to position [896, 0]
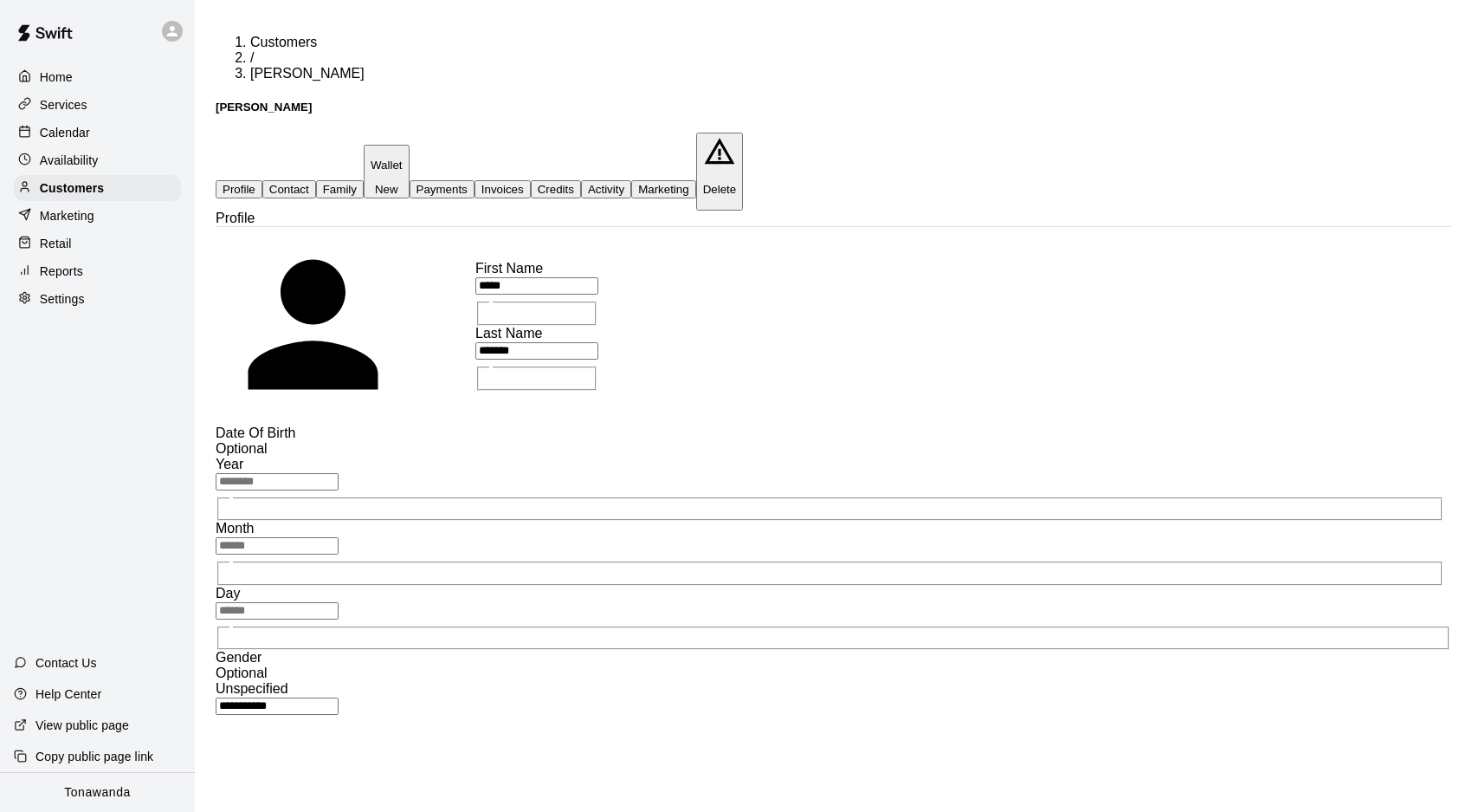
click at [531, 181] on button "Invoices" at bounding box center [502, 189] width 56 height 18
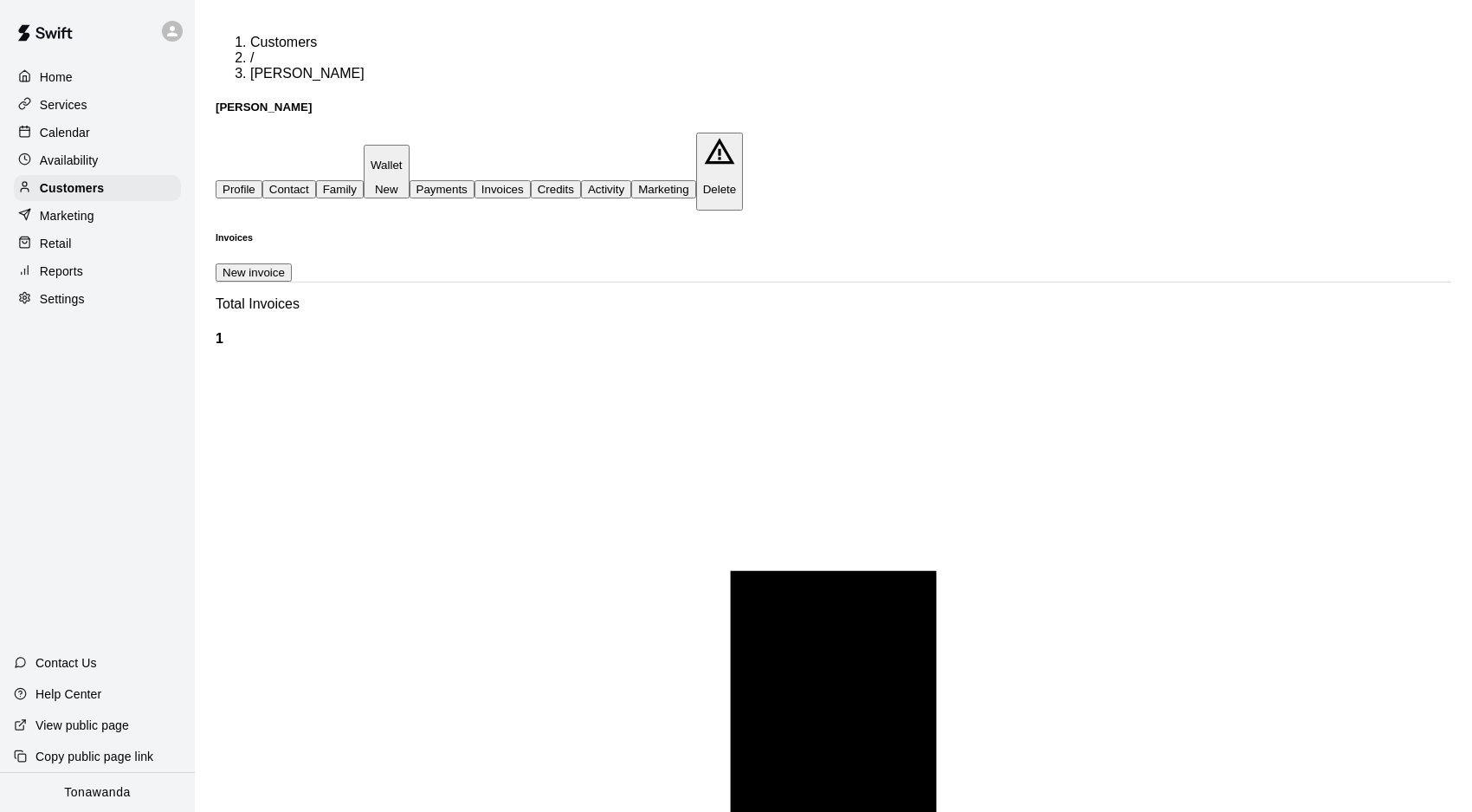
click at [631, 181] on button "Activity" at bounding box center [606, 189] width 50 height 18
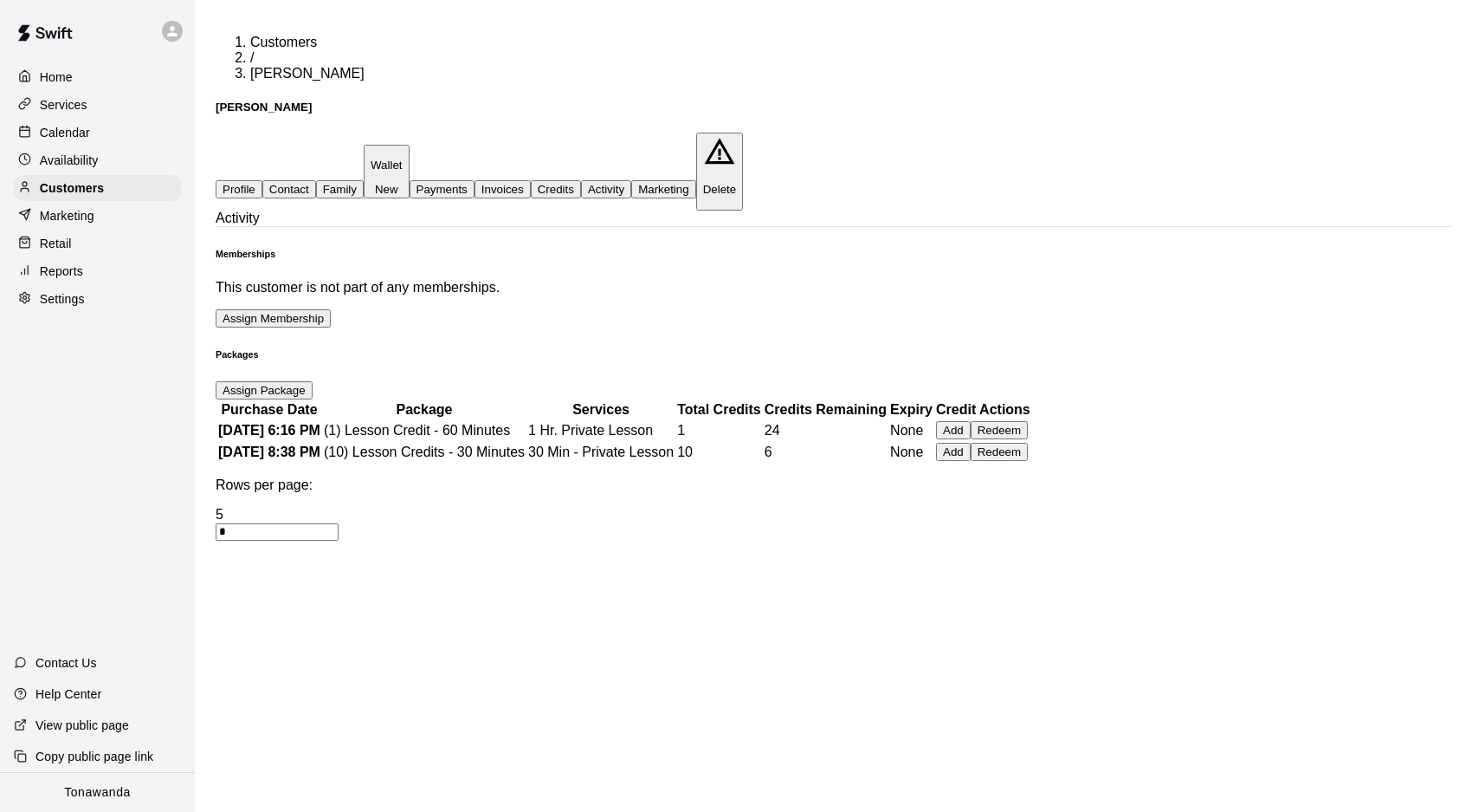
click at [581, 181] on button "Credits" at bounding box center [555, 189] width 50 height 18
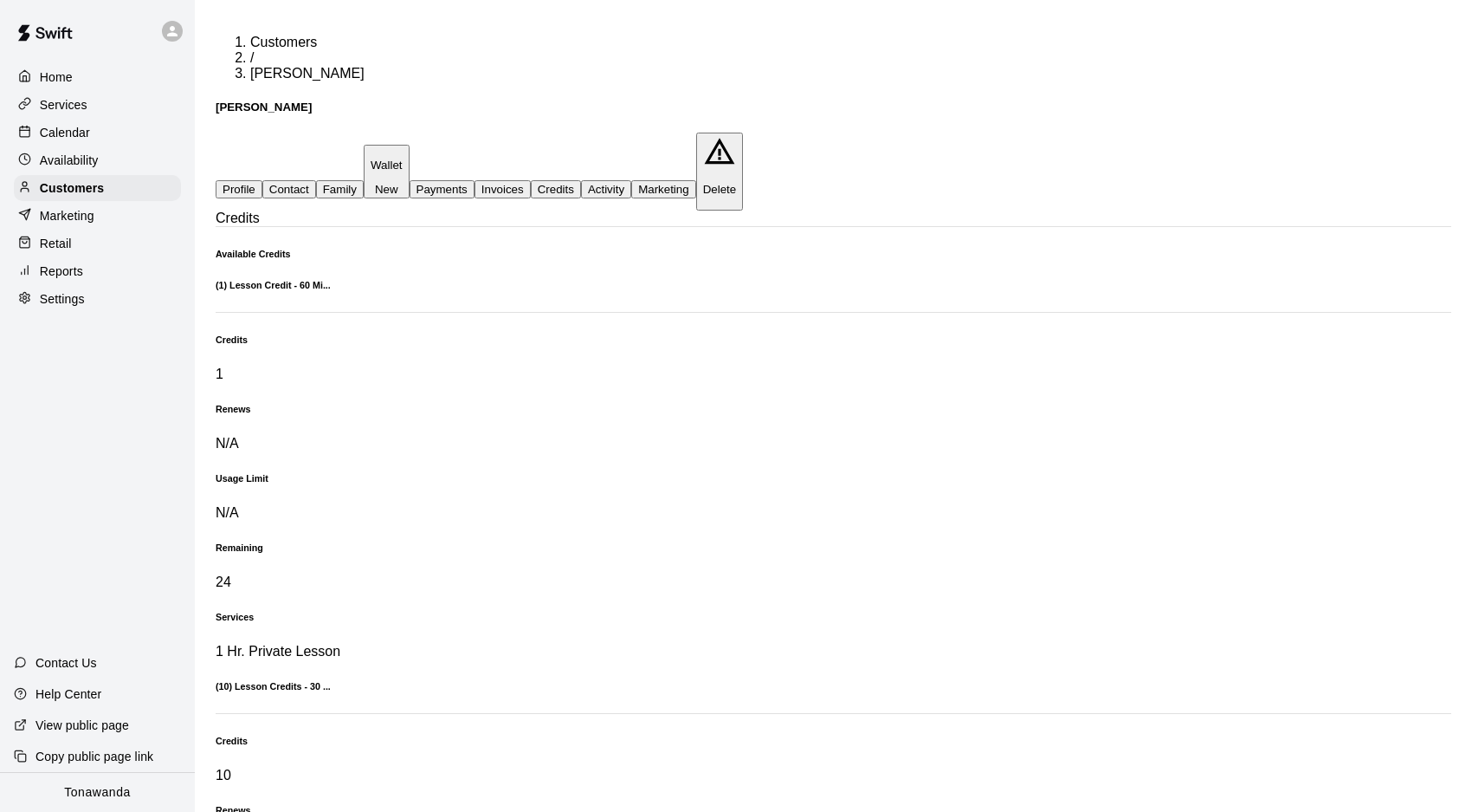
click at [475, 181] on button "Payments" at bounding box center [442, 189] width 65 height 18
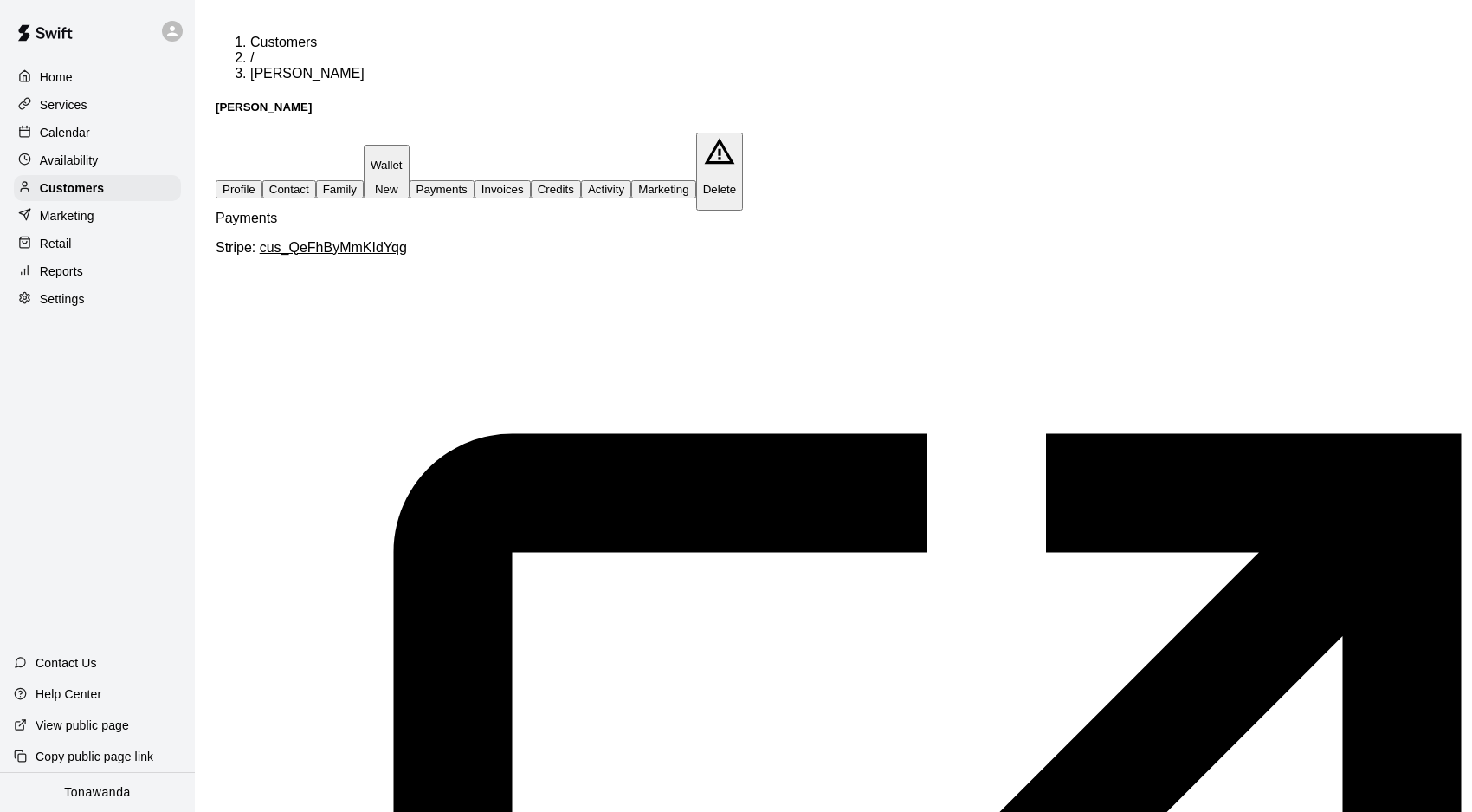
click at [63, 245] on p "Retail" at bounding box center [55, 244] width 32 height 18
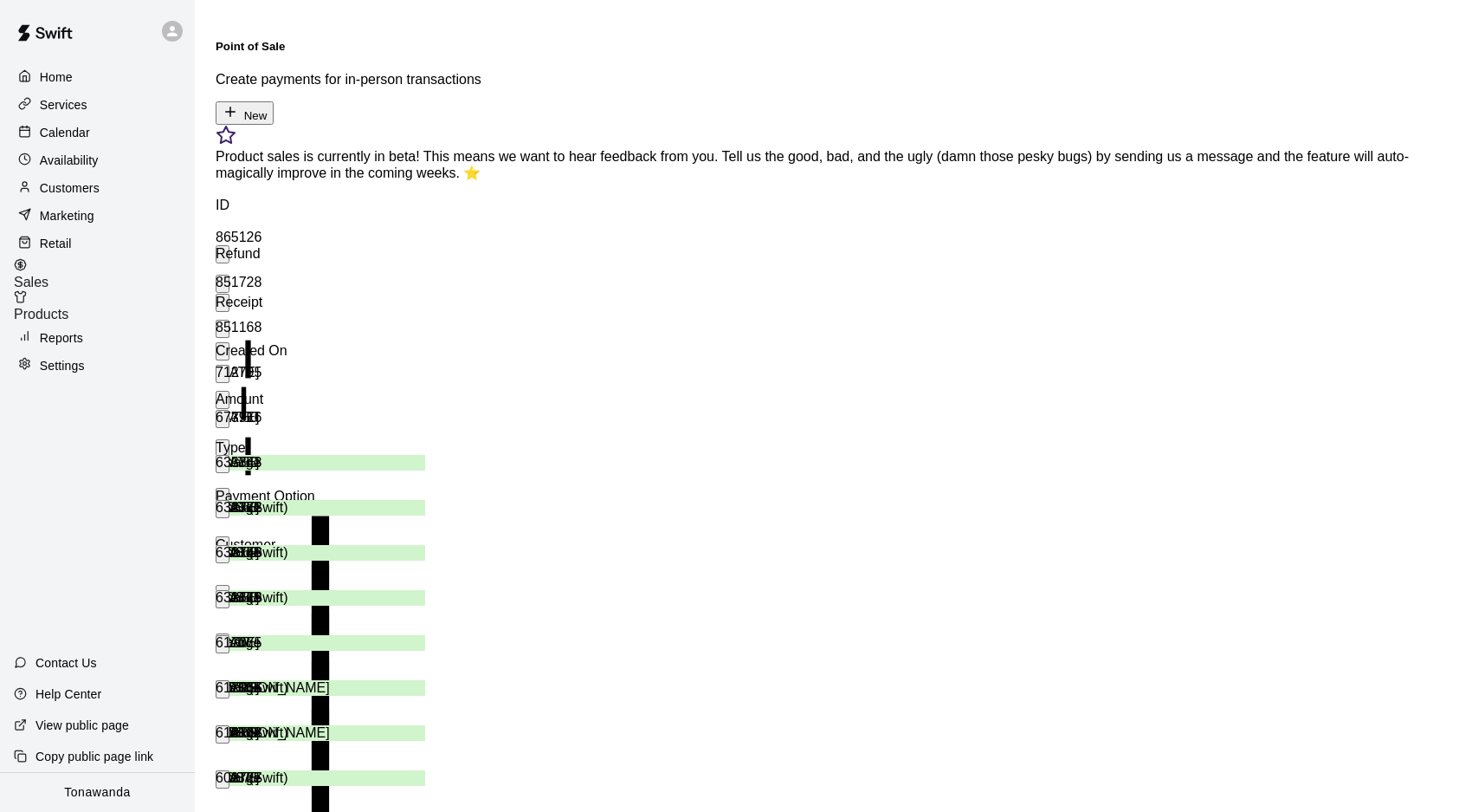
click at [238, 104] on icon "button" at bounding box center [231, 111] width 16 height 16
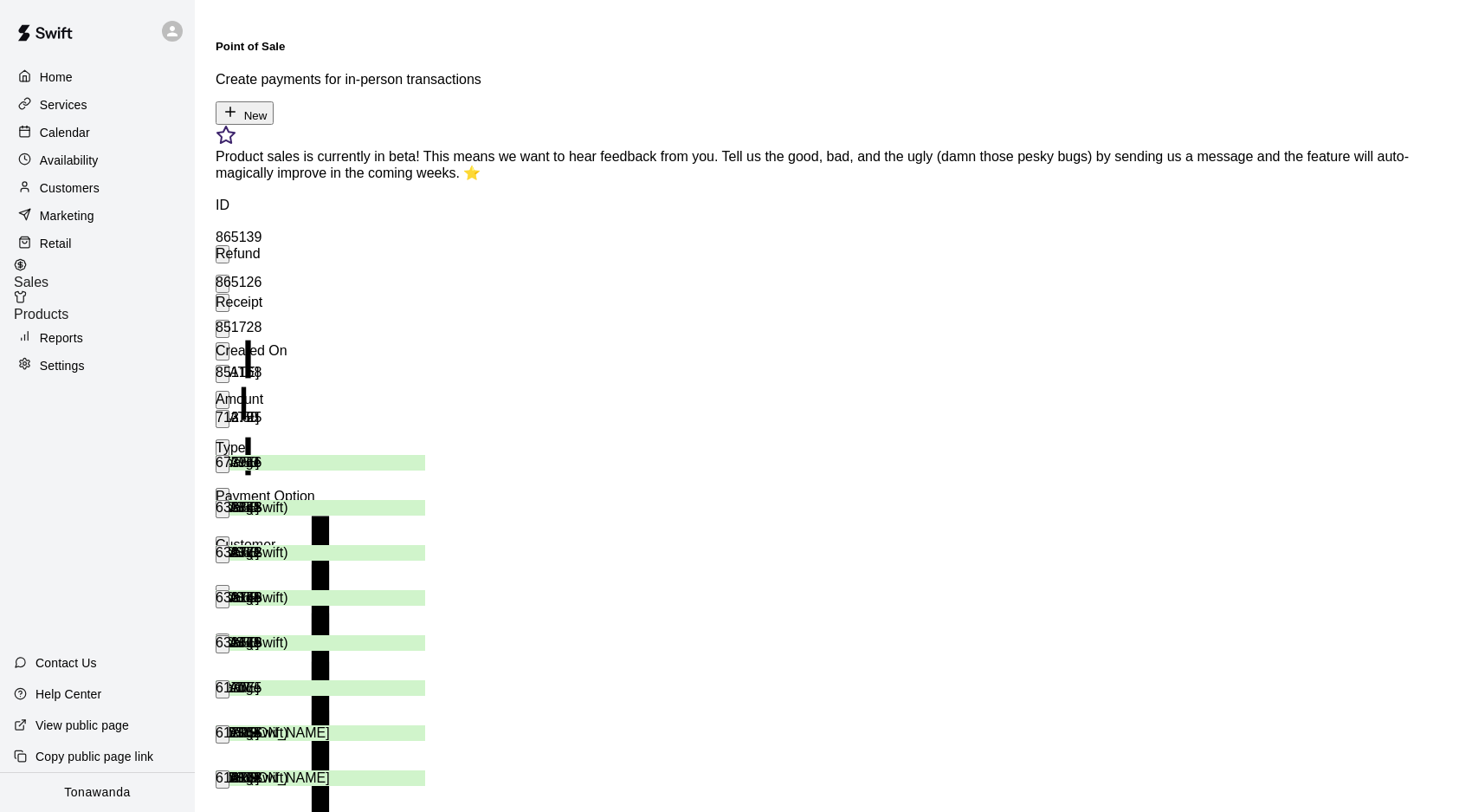
click at [74, 132] on p "Calendar" at bounding box center [64, 133] width 50 height 18
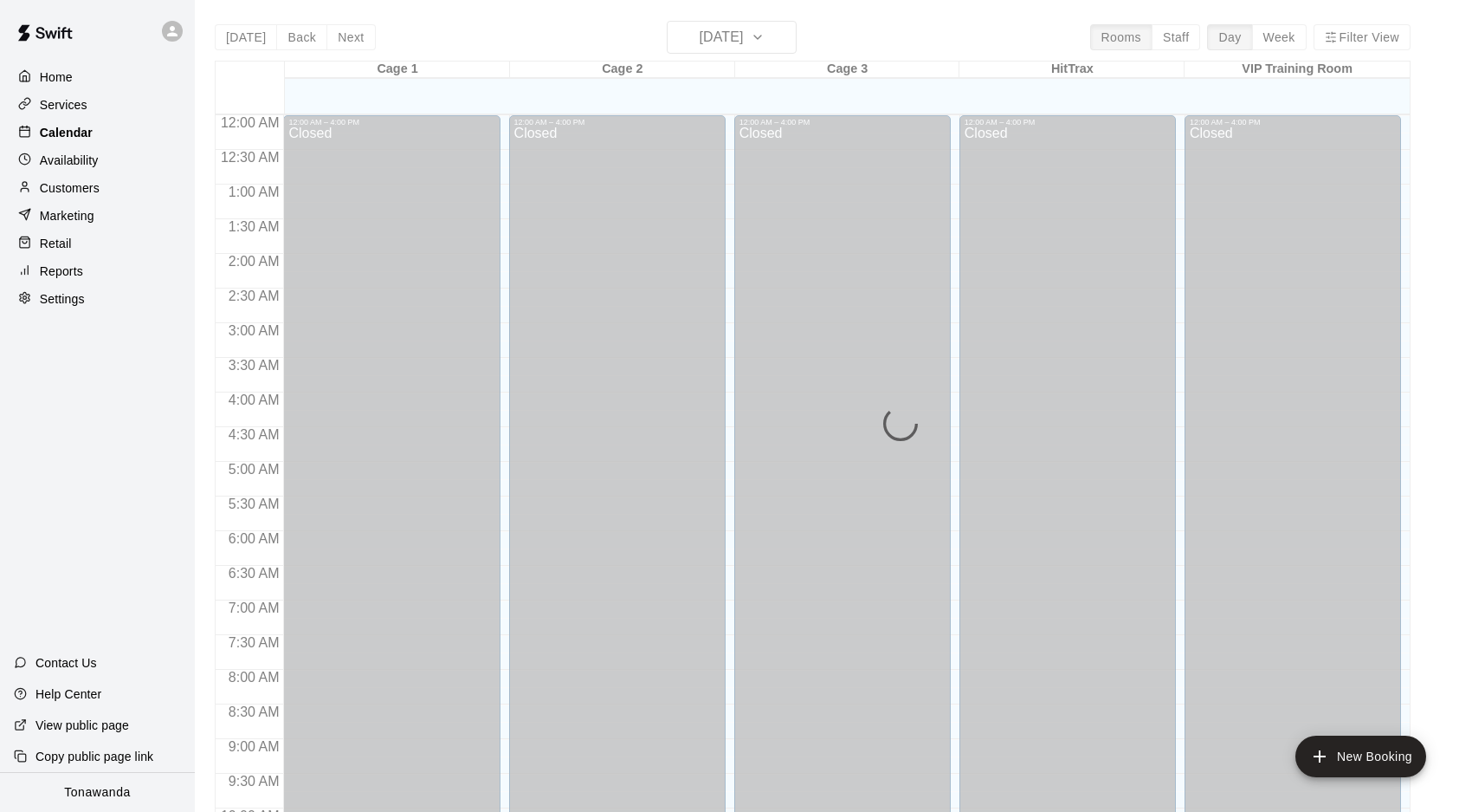
scroll to position [896, 0]
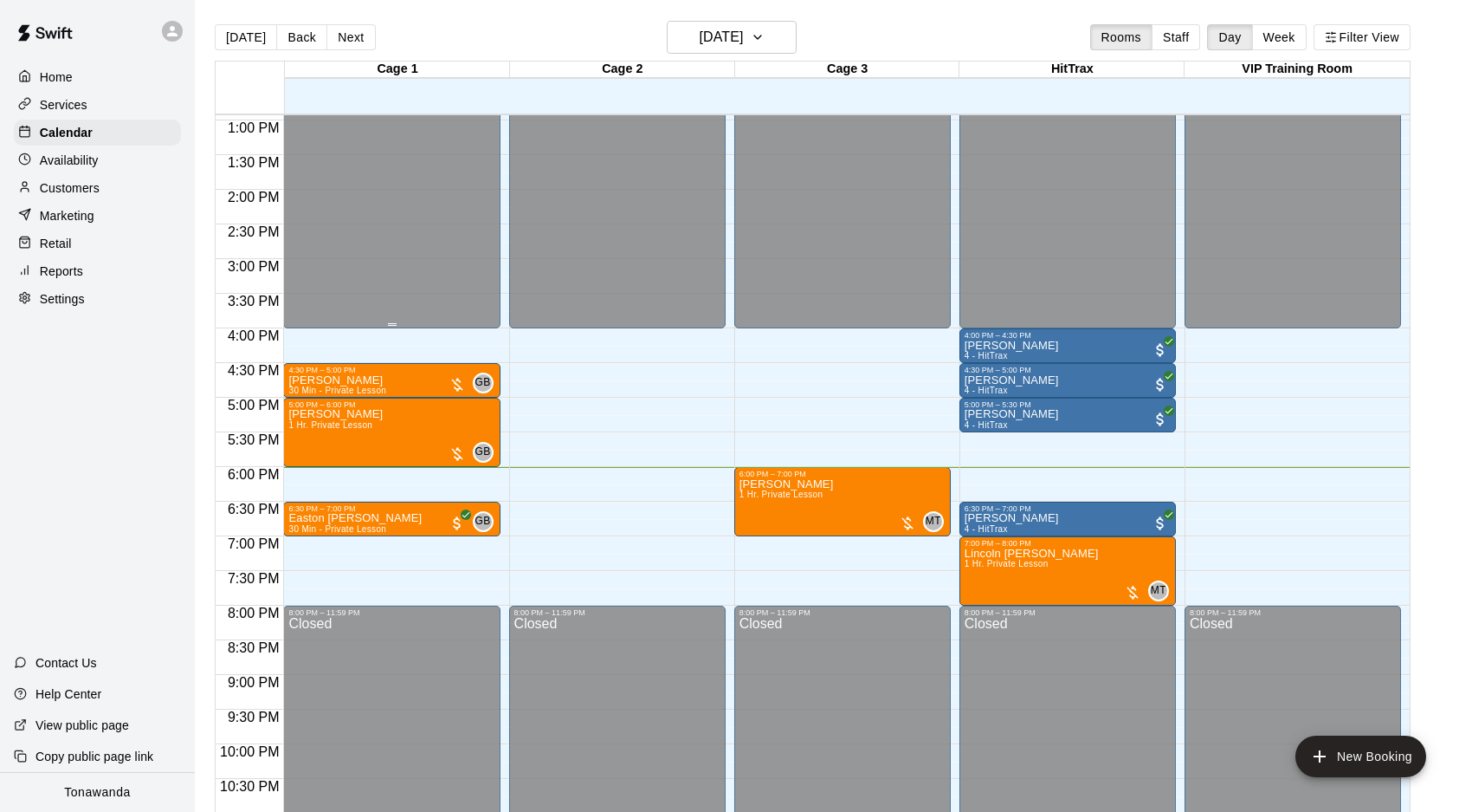
scroll to position [890, 0]
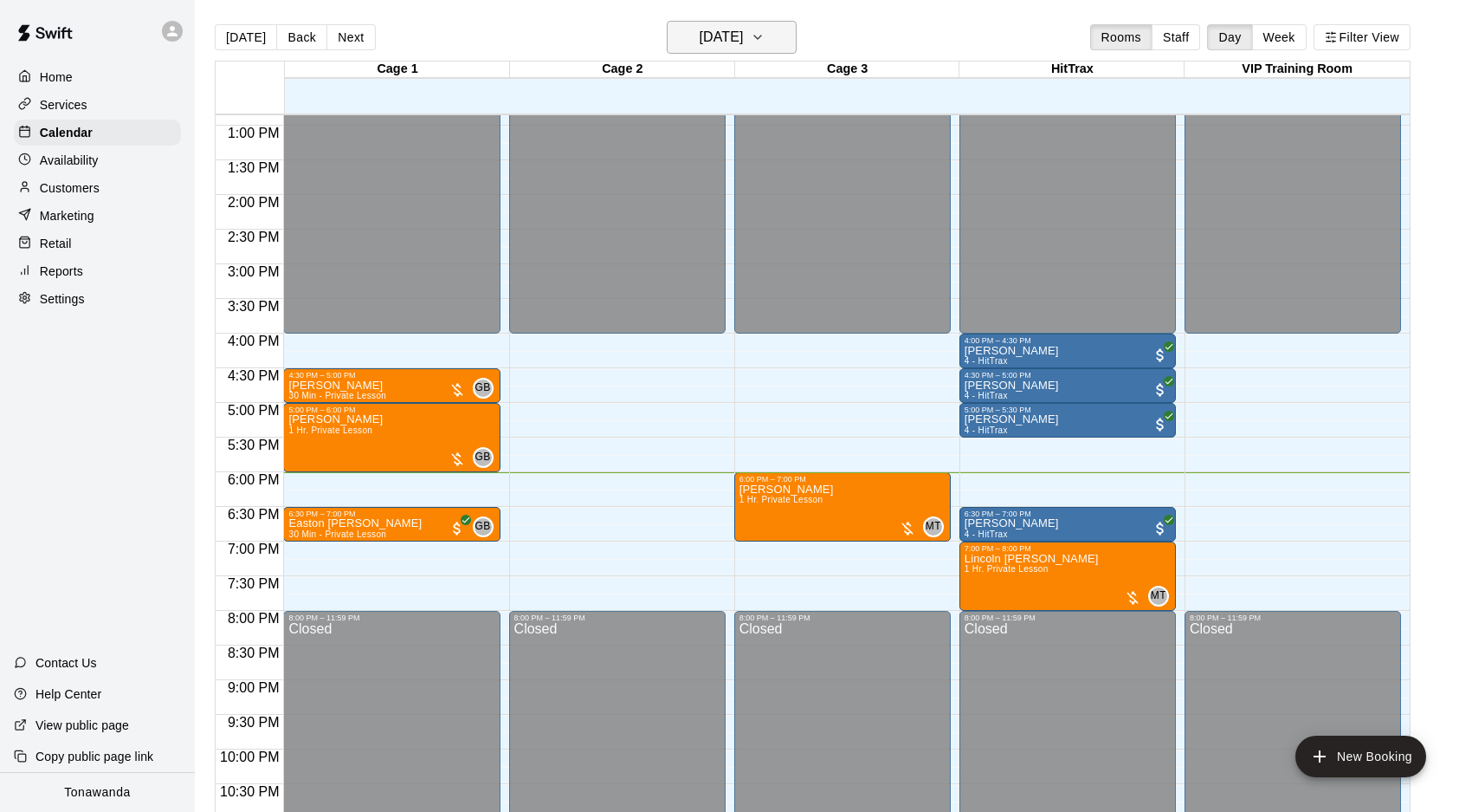
click at [699, 44] on h6 "[DATE]" at bounding box center [720, 37] width 44 height 25
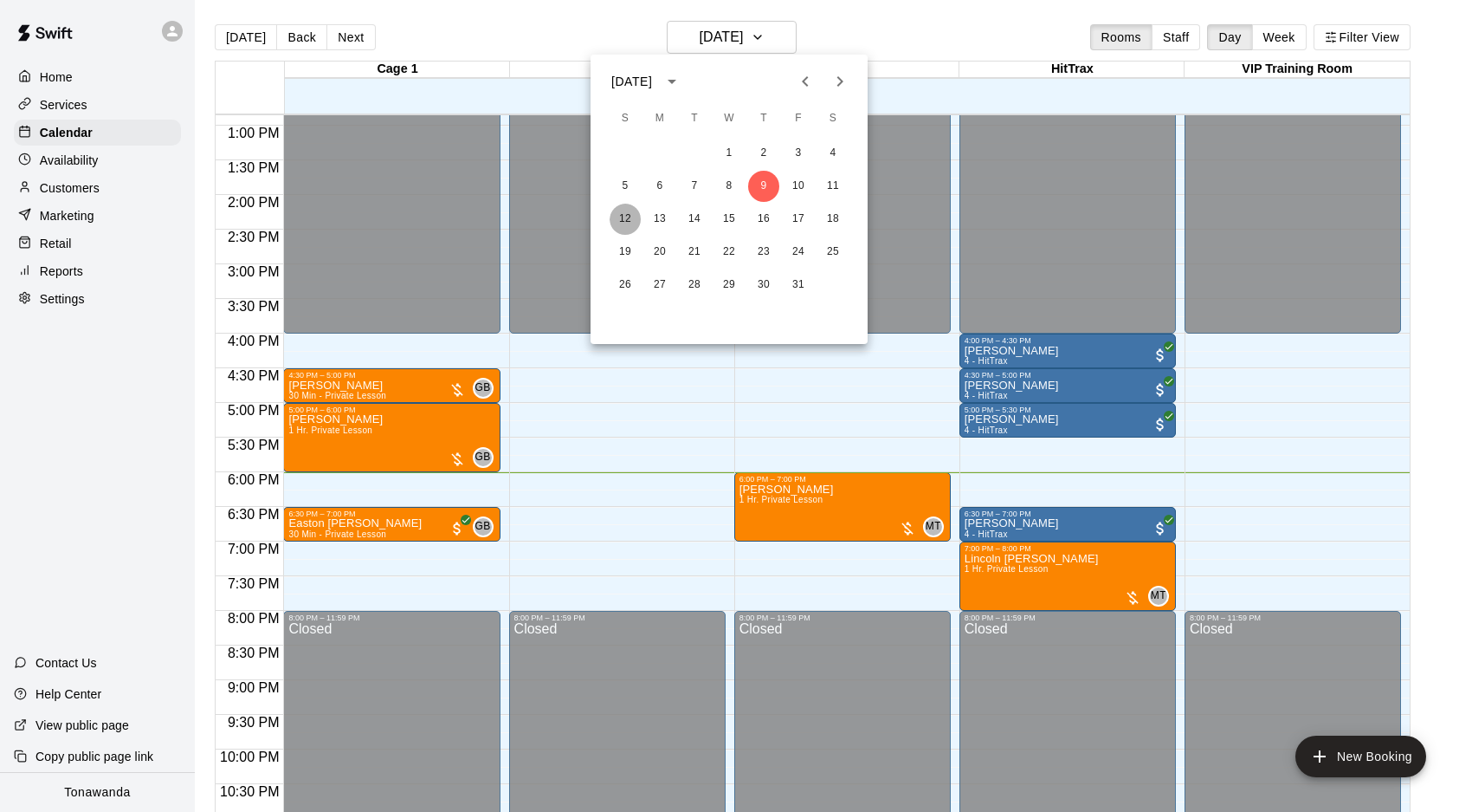
click at [627, 219] on button "12" at bounding box center [626, 219] width 32 height 32
